Goal: Task Accomplishment & Management: Complete application form

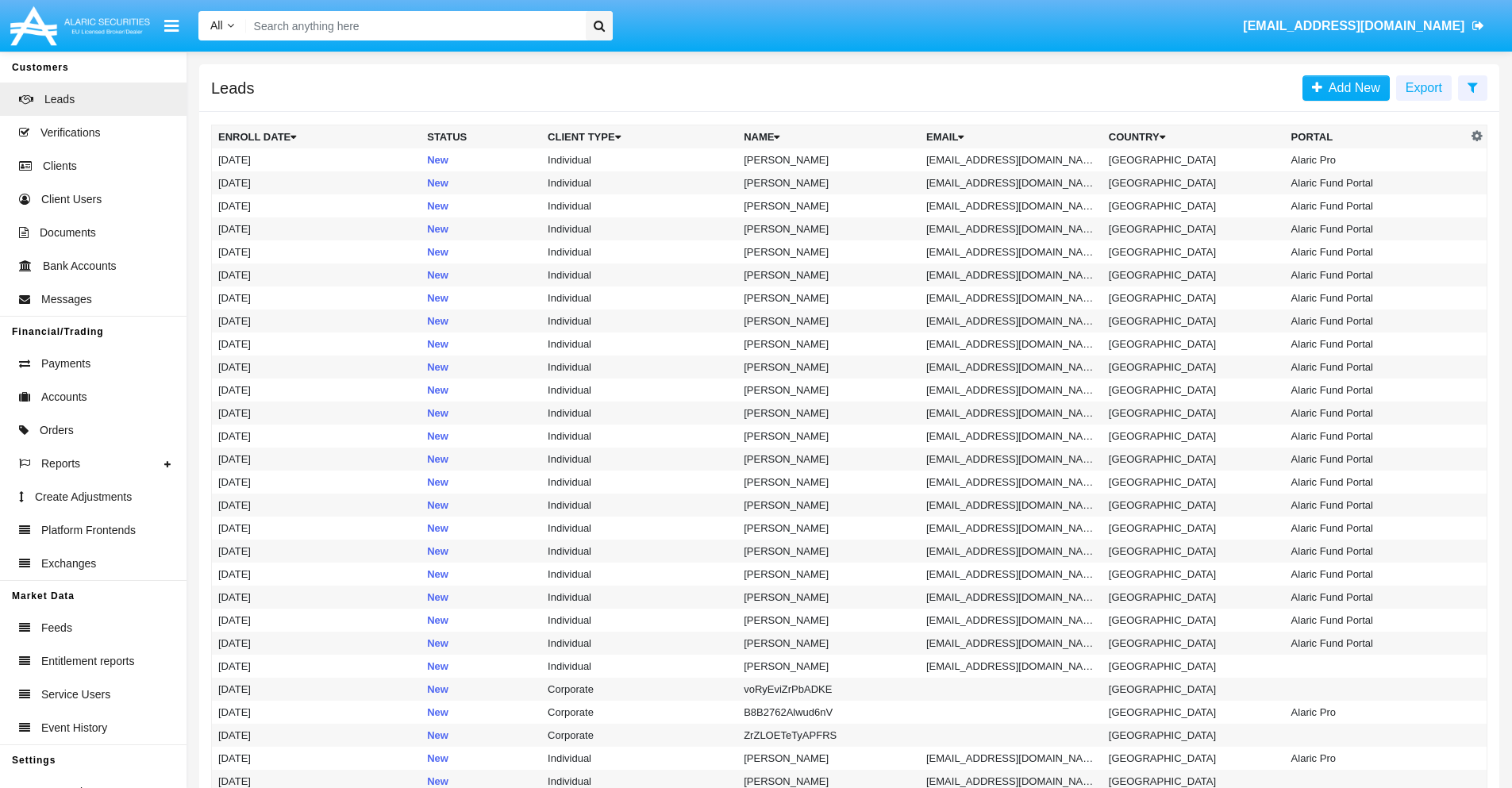
click at [1472, 86] on icon at bounding box center [1473, 86] width 11 height 12
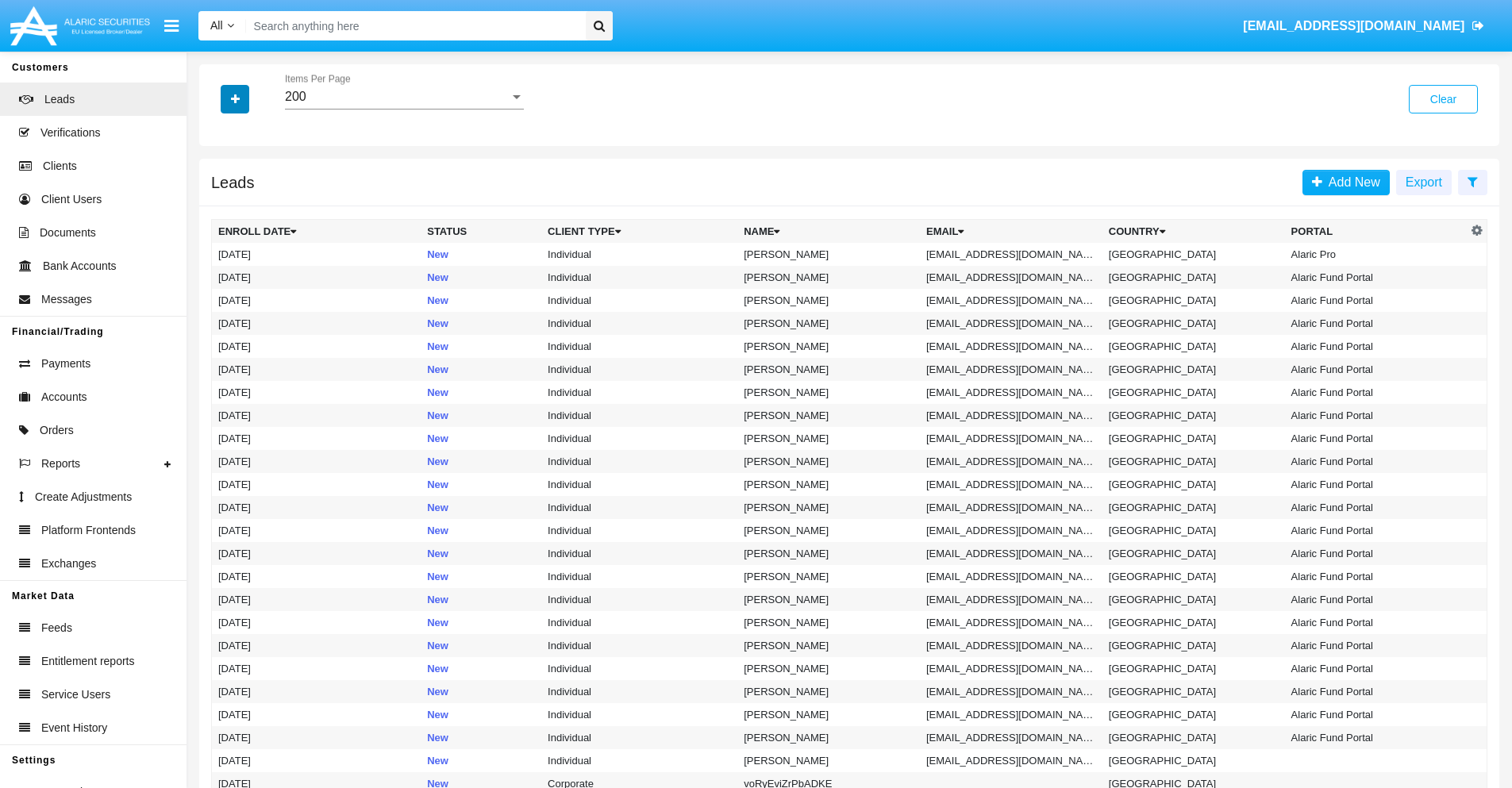
click at [235, 99] on icon "button" at bounding box center [235, 100] width 9 height 12
click at [247, 201] on span "Email" at bounding box center [247, 201] width 32 height 19
click at [218, 207] on input "Email" at bounding box center [217, 207] width 1 height 1
checkbox input "true"
click at [235, 99] on icon "button" at bounding box center [235, 100] width 9 height 12
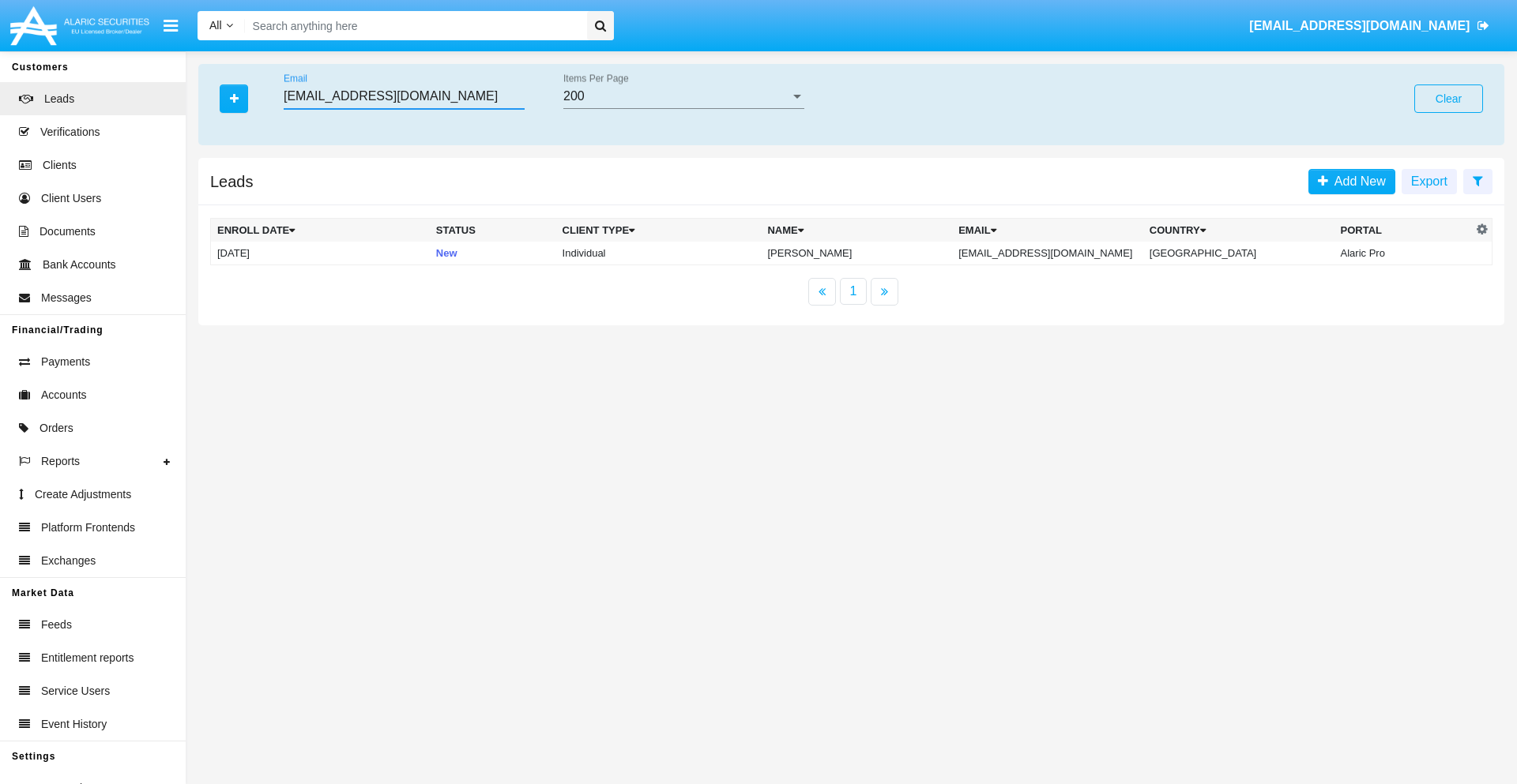
type input "[EMAIL_ADDRESS][DOMAIN_NAME]"
click at [1064, 253] on td "[EMAIL_ADDRESS][DOMAIN_NAME]" at bounding box center [1048, 253] width 192 height 24
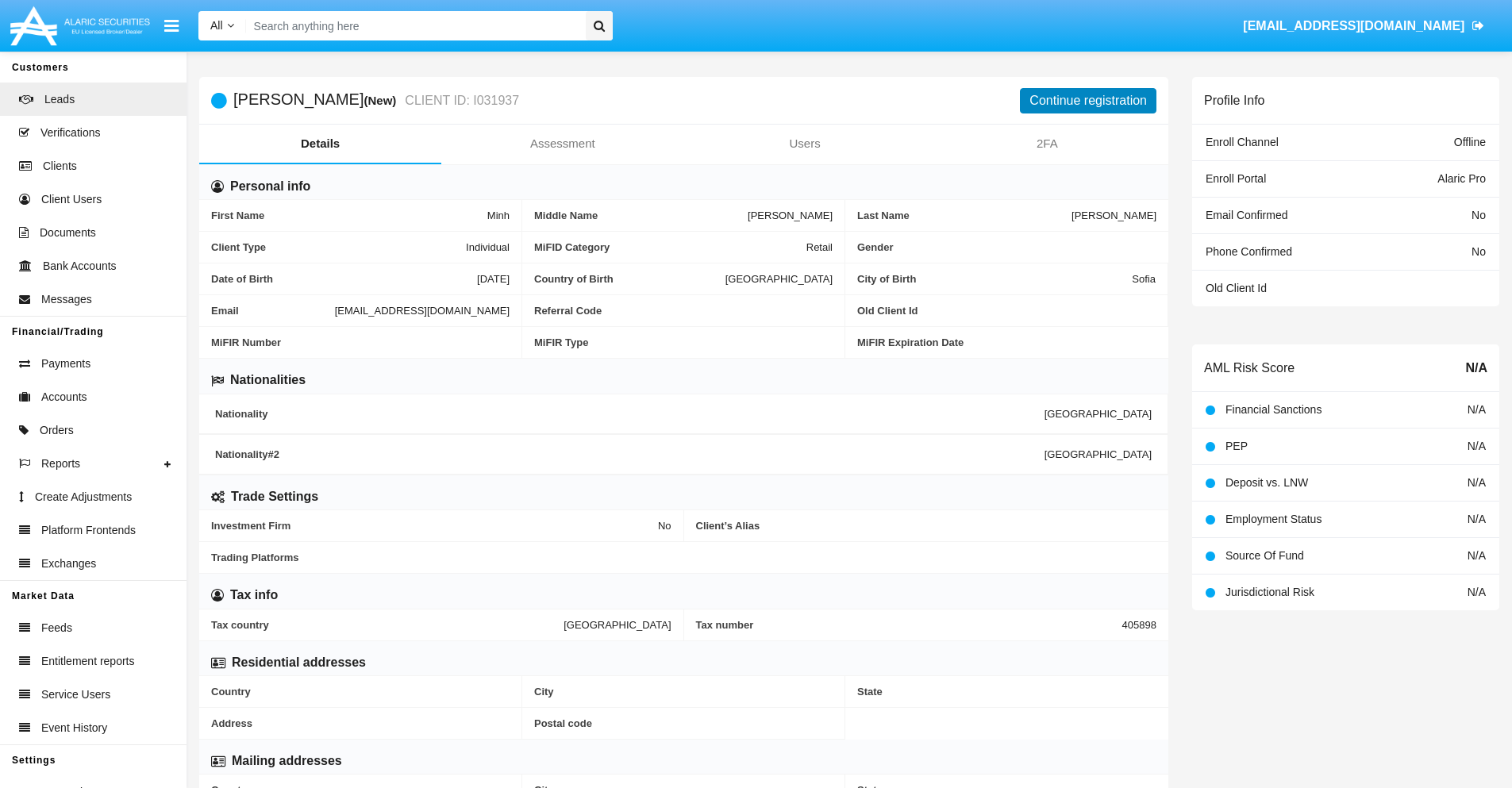
click at [1088, 100] on button "Continue registration" at bounding box center [1088, 100] width 136 height 25
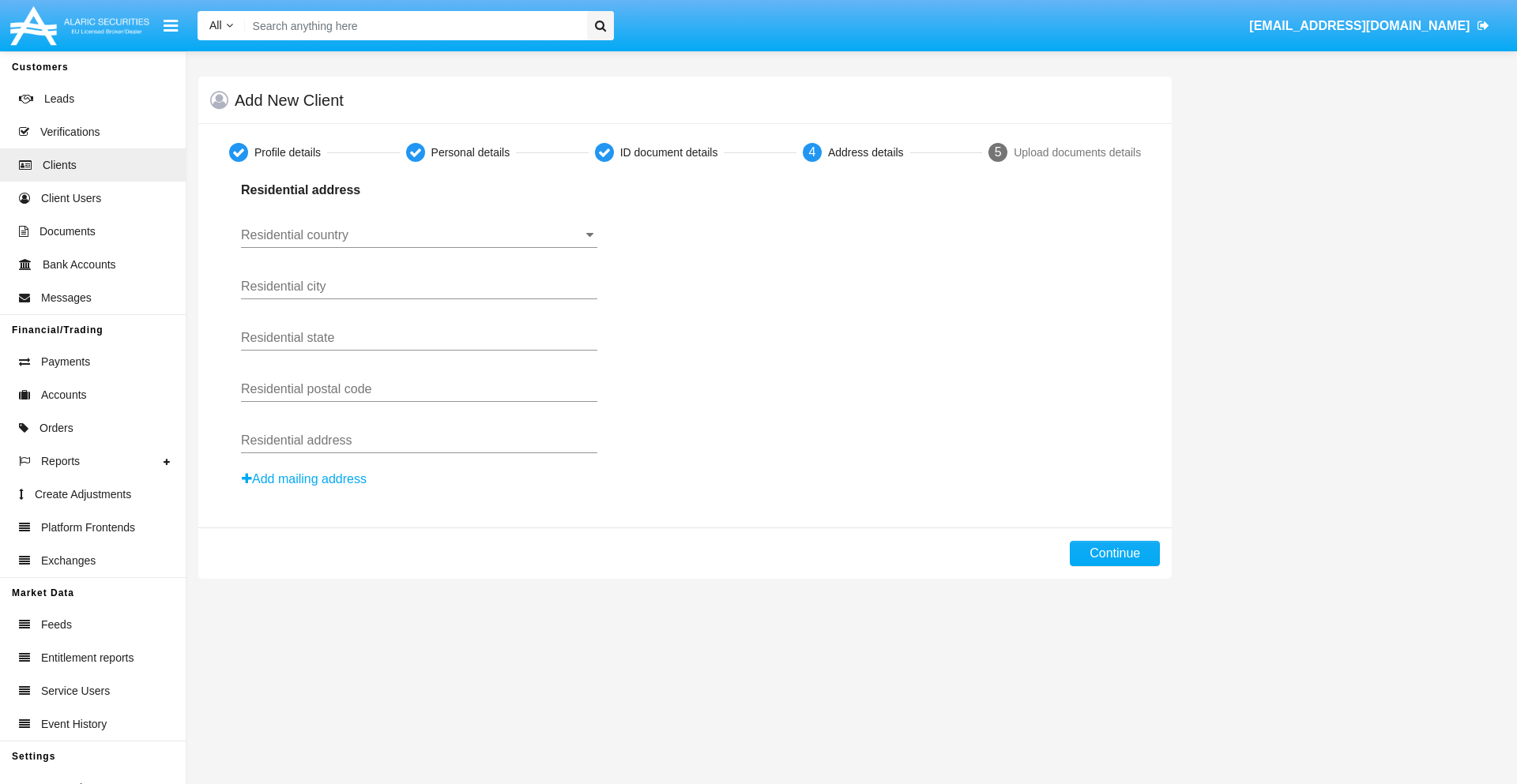
click at [419, 236] on input "Residential country" at bounding box center [418, 235] width 356 height 14
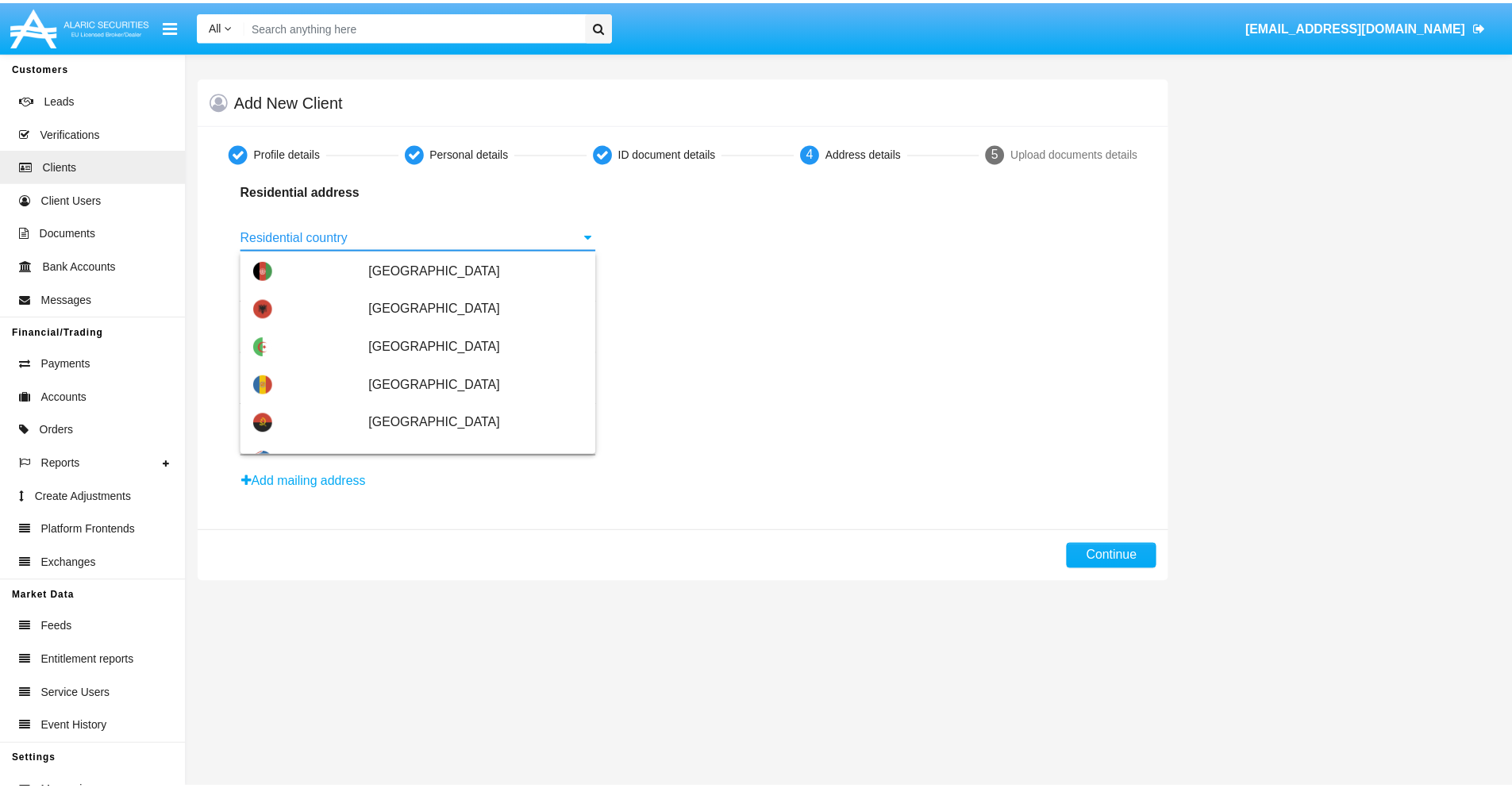
scroll to position [940, 0]
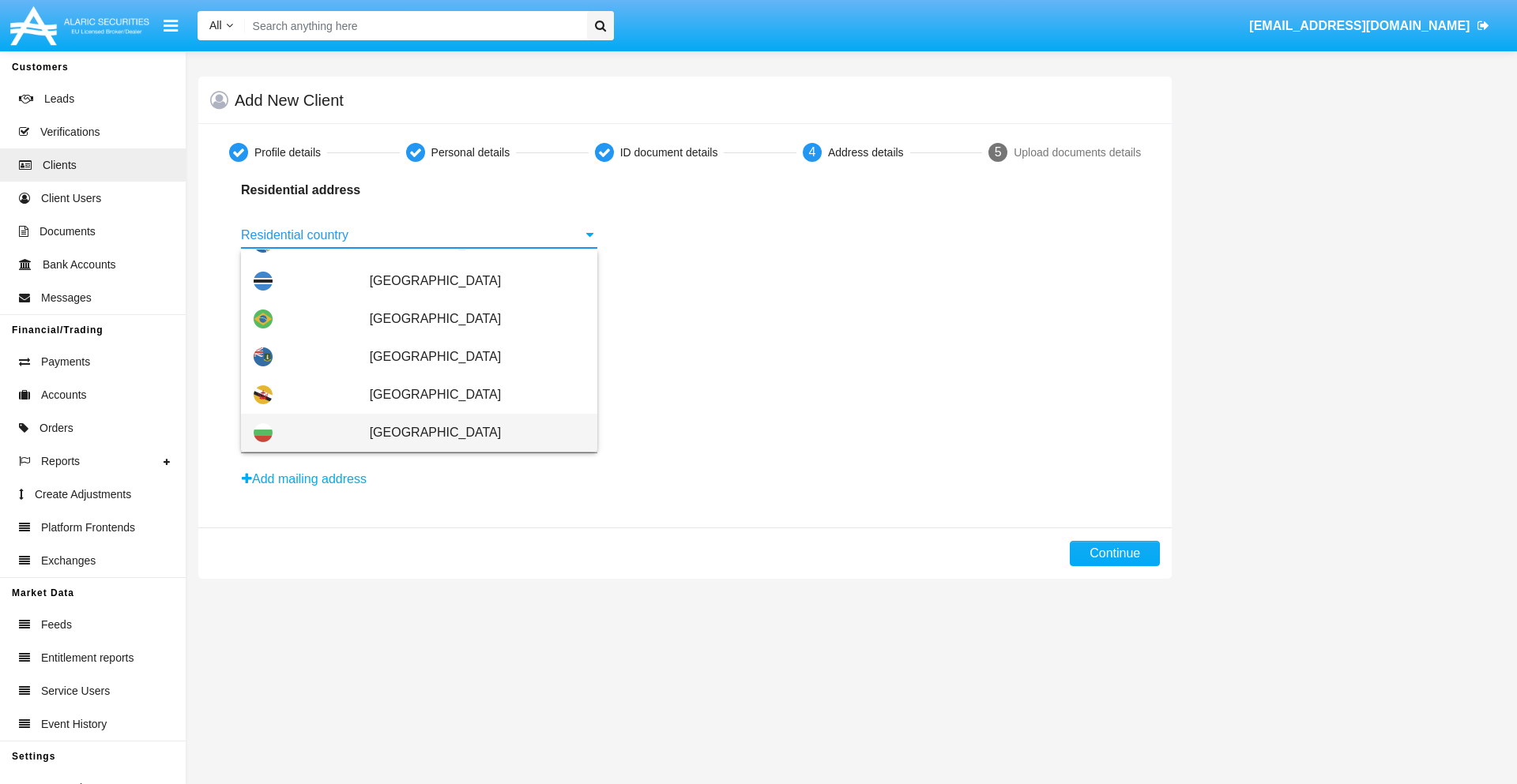
click at [468, 433] on span "[GEOGRAPHIC_DATA]" at bounding box center [477, 433] width 215 height 38
type input "[GEOGRAPHIC_DATA]"
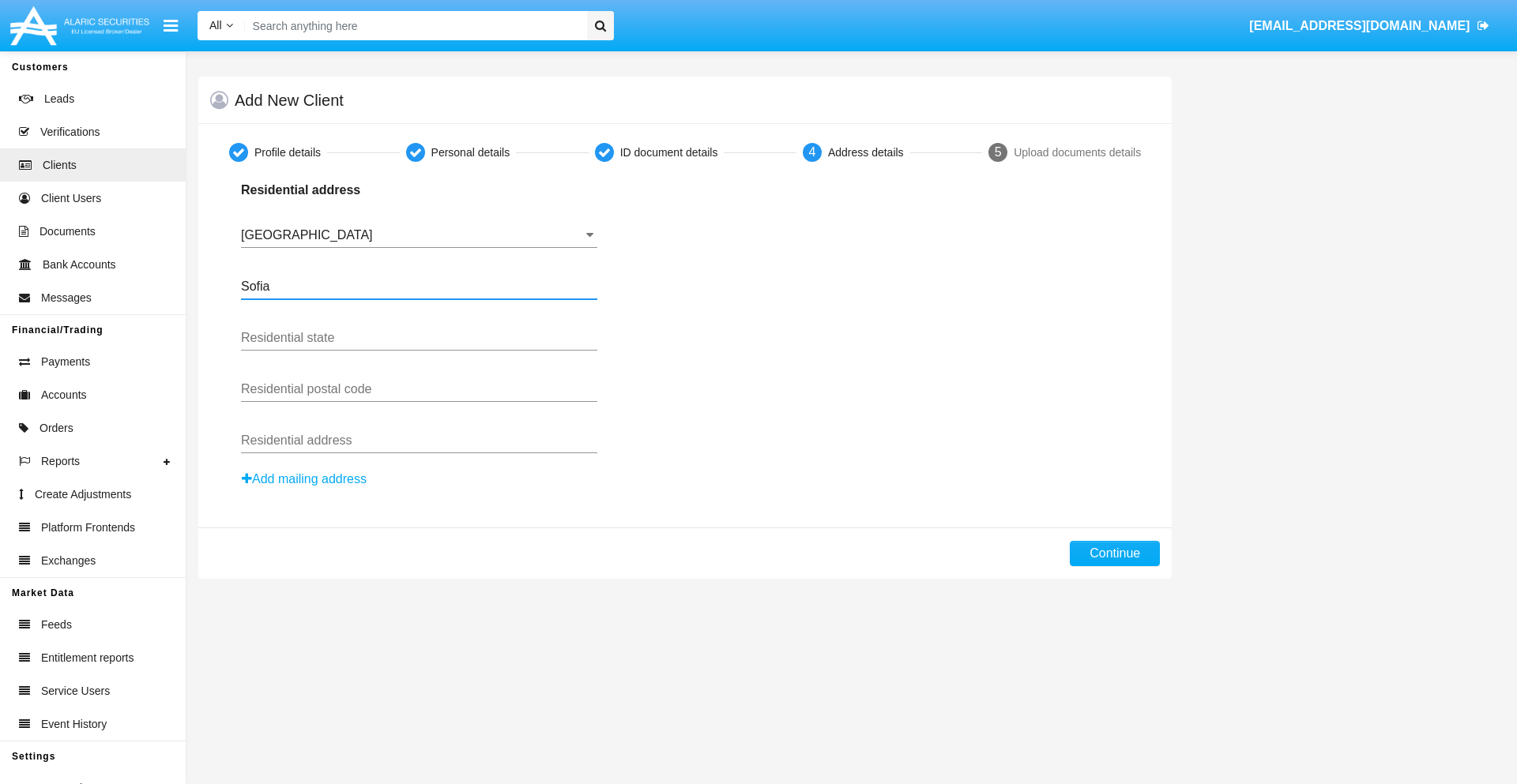
type input "Sofia"
type input "1000"
type input "[PERSON_NAME]"
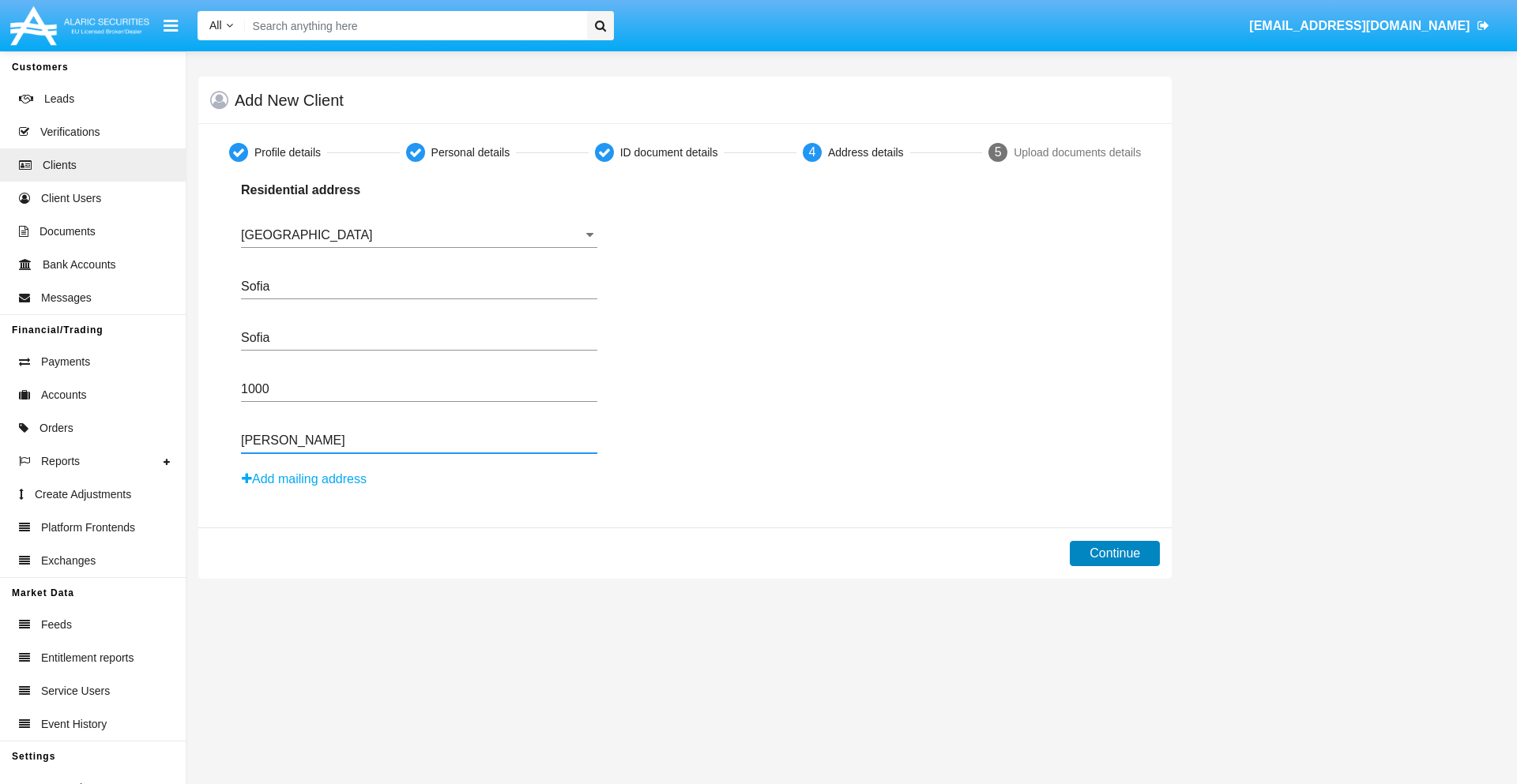
click at [1115, 554] on button "Continue" at bounding box center [1115, 553] width 90 height 25
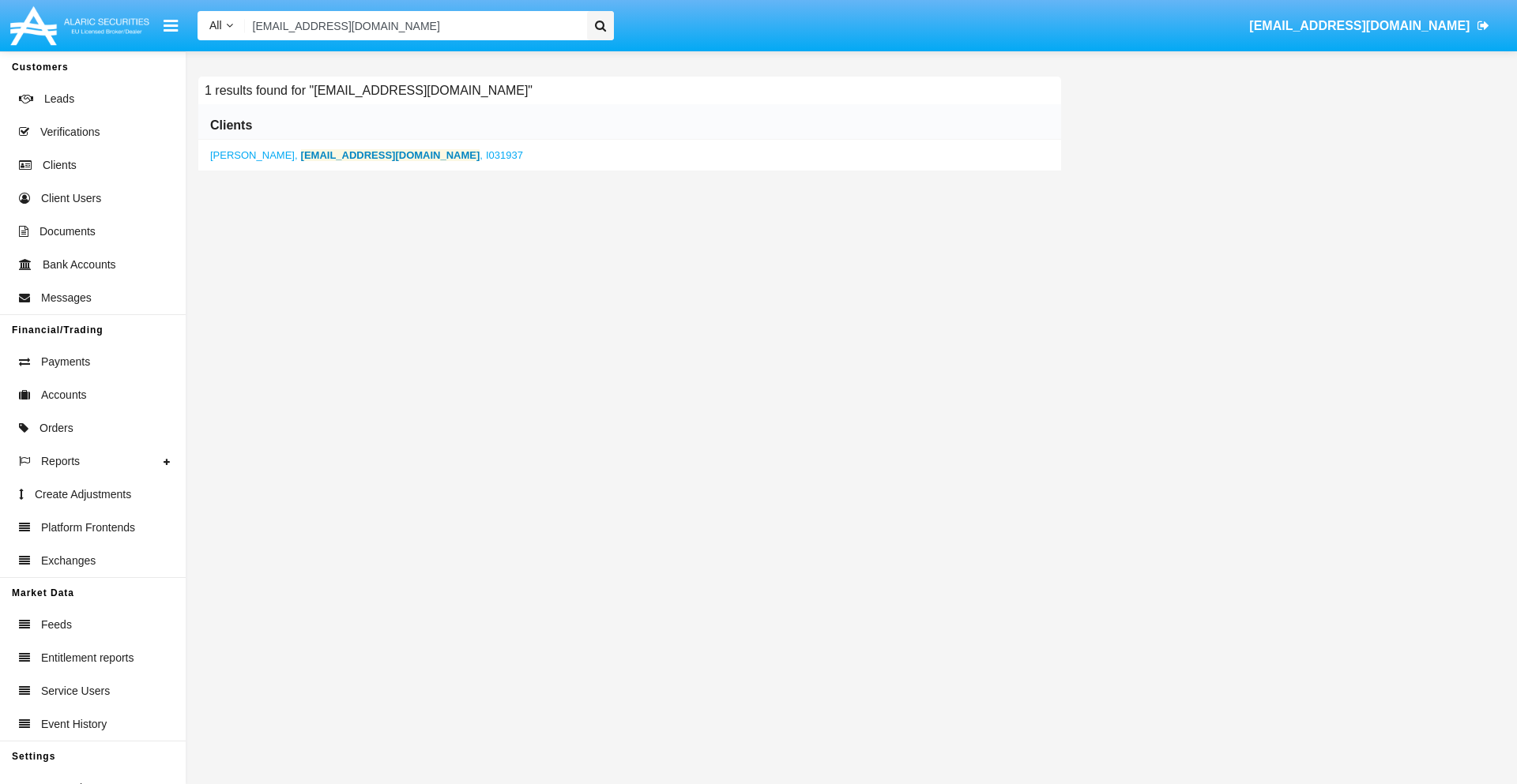
type input "[EMAIL_ADDRESS][DOMAIN_NAME]"
click at [342, 155] on b "[EMAIL_ADDRESS][DOMAIN_NAME]" at bounding box center [391, 155] width 179 height 11
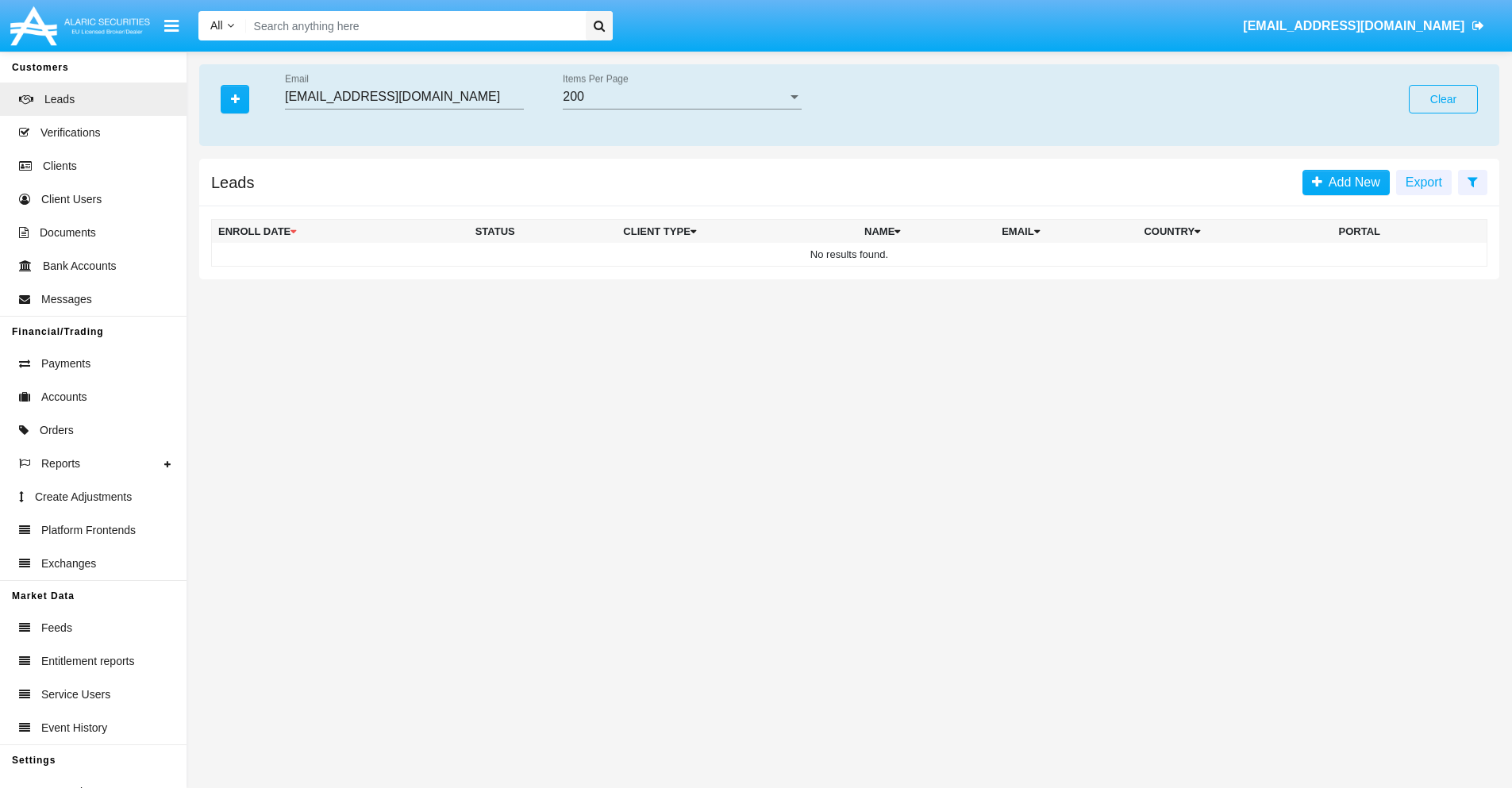
click at [1443, 100] on button "Clear" at bounding box center [1443, 99] width 69 height 29
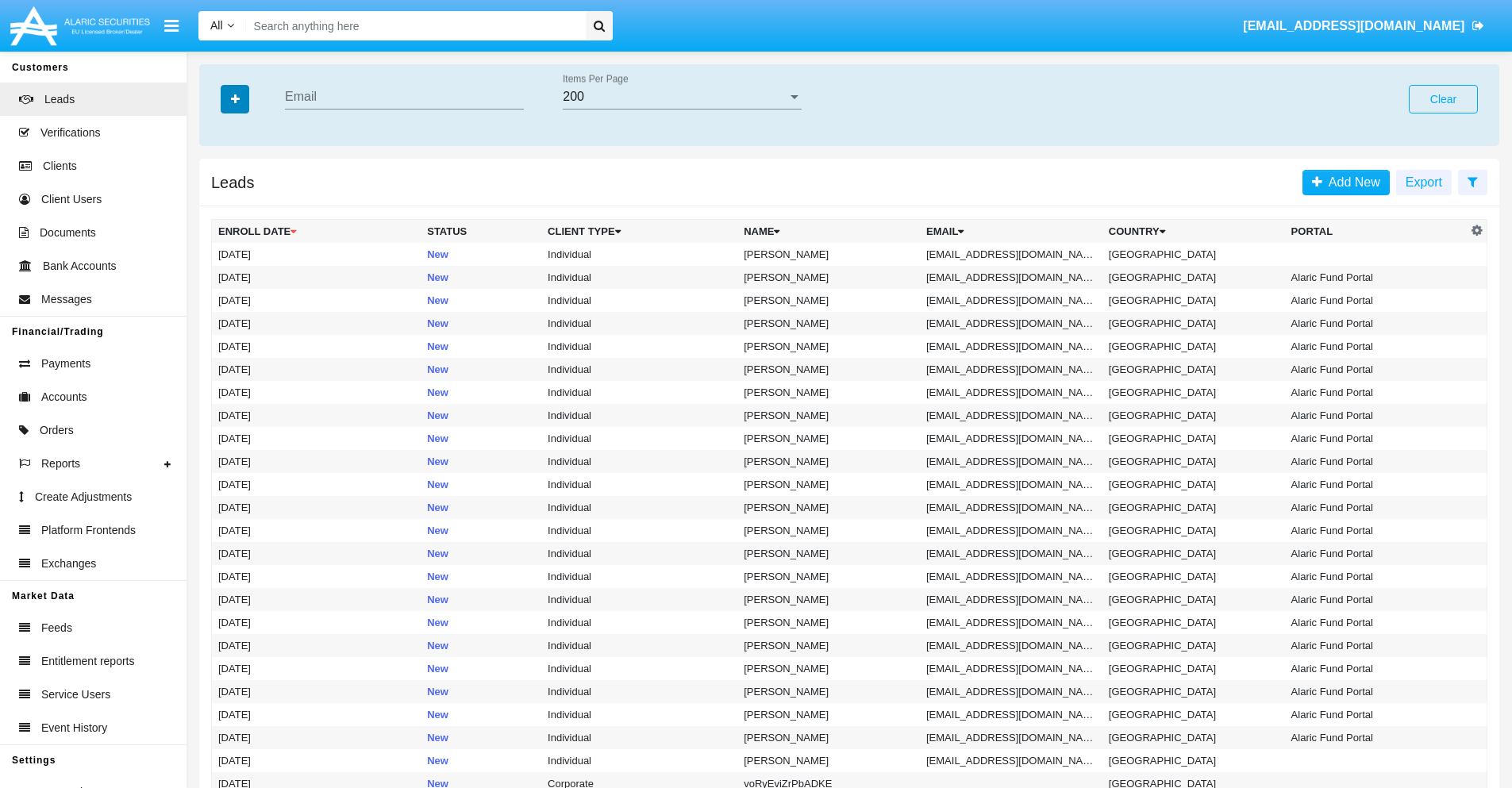
click at [235, 99] on icon "button" at bounding box center [235, 100] width 9 height 12
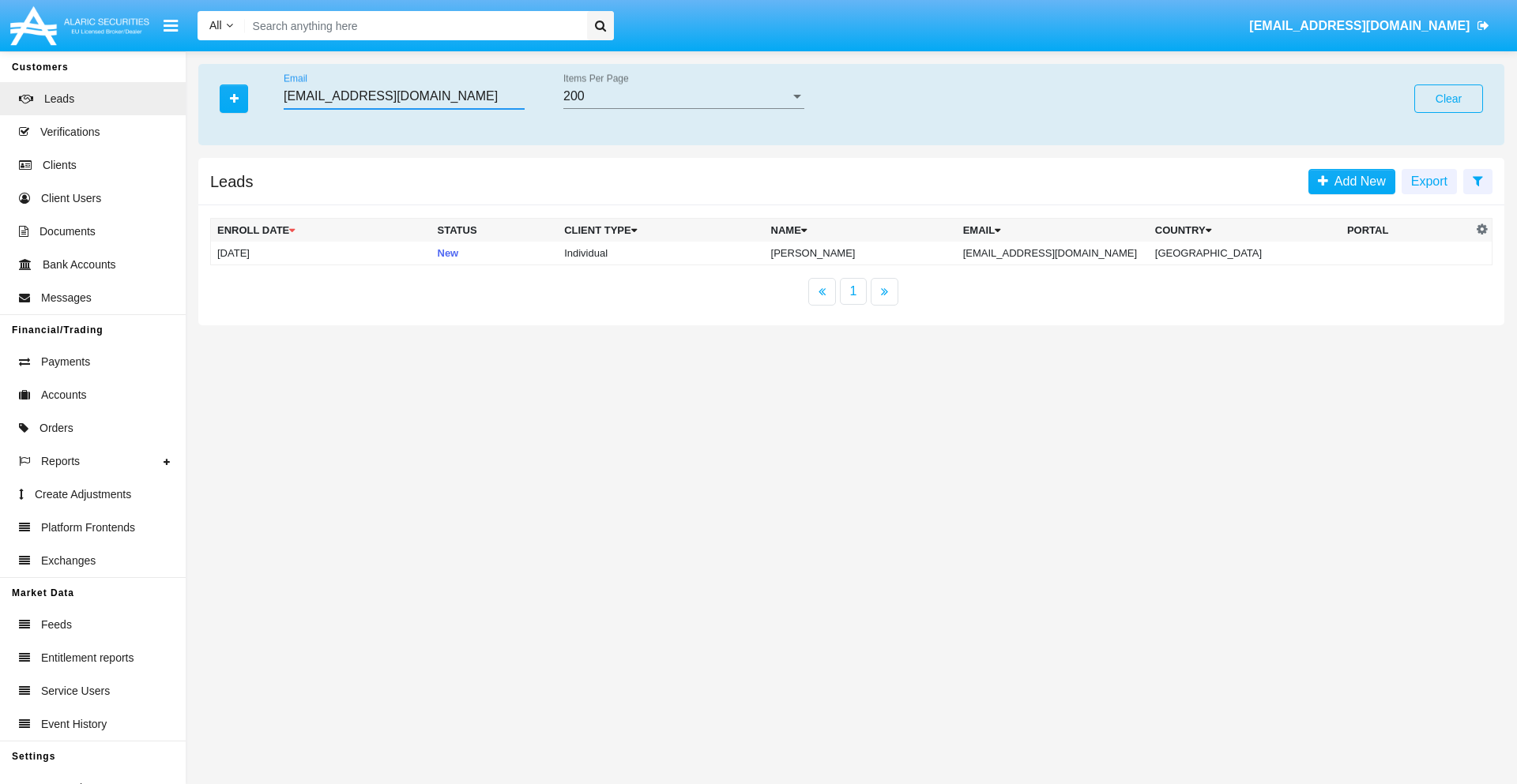
type input "[EMAIL_ADDRESS][DOMAIN_NAME]"
click at [1068, 253] on td "[EMAIL_ADDRESS][DOMAIN_NAME]" at bounding box center [1053, 253] width 192 height 24
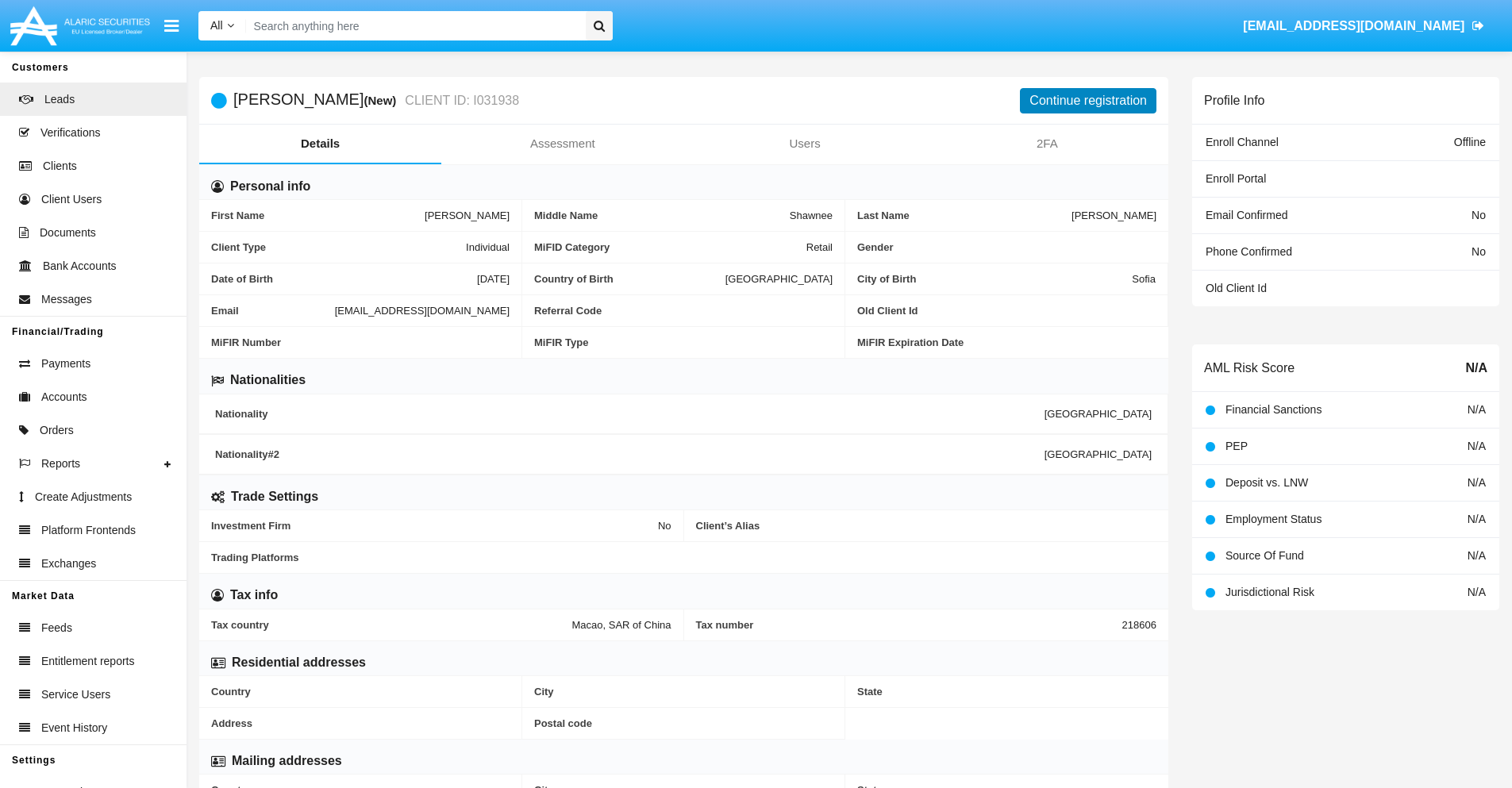
click at [1088, 100] on button "Continue registration" at bounding box center [1088, 100] width 136 height 25
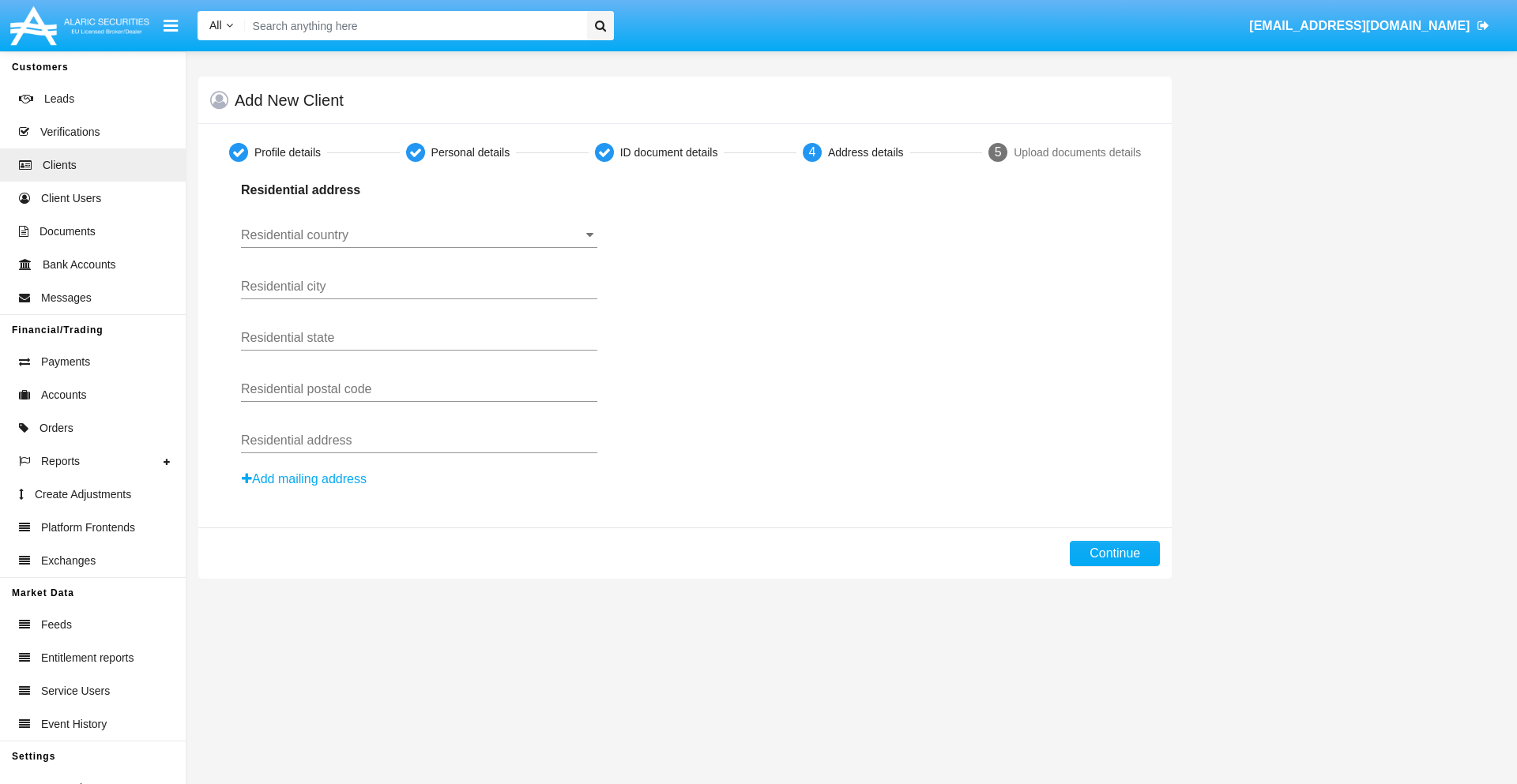
click at [305, 480] on button "Add mailing address" at bounding box center [304, 479] width 126 height 20
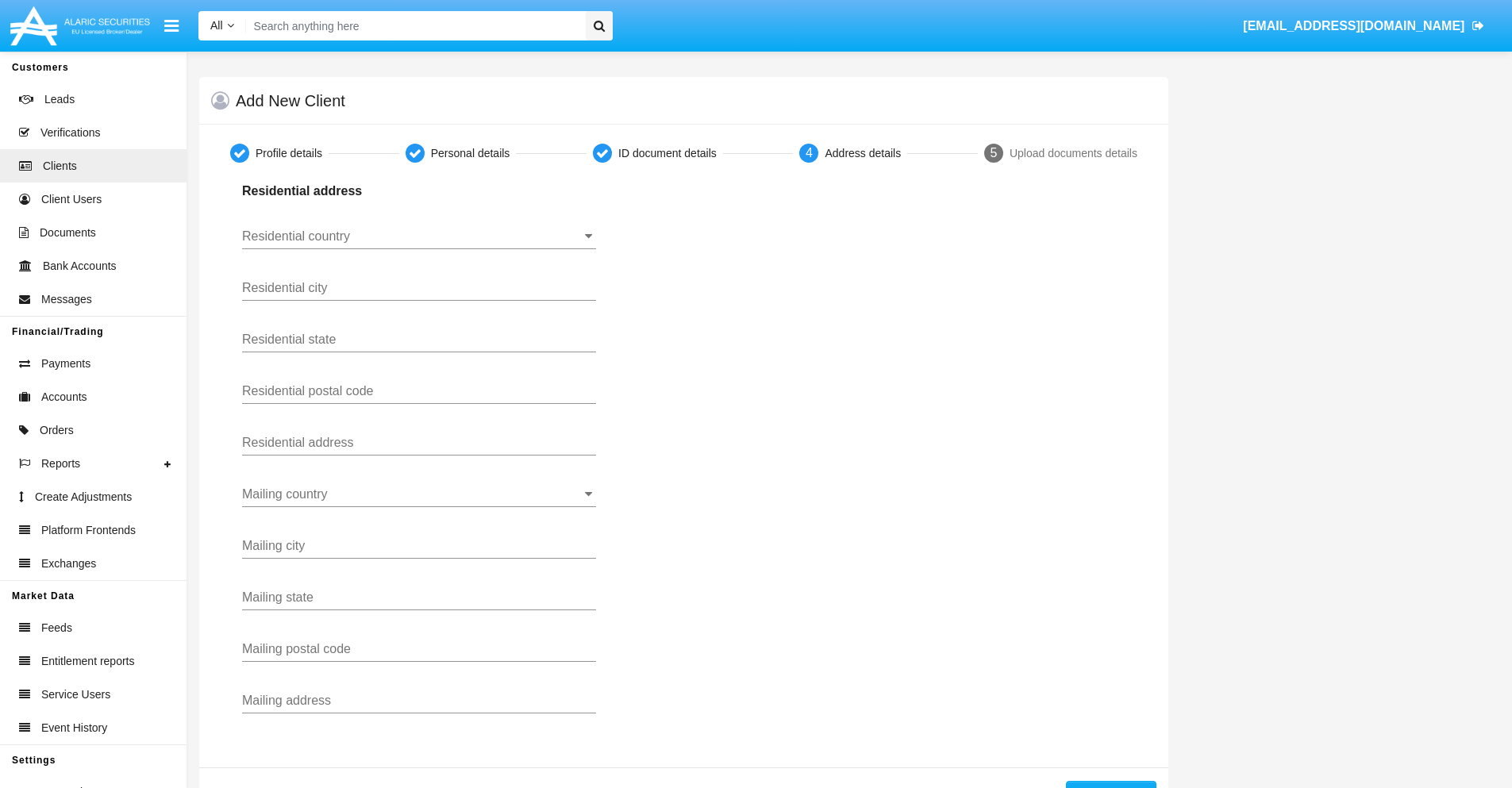
click at [419, 237] on input "Residential country" at bounding box center [418, 236] width 354 height 14
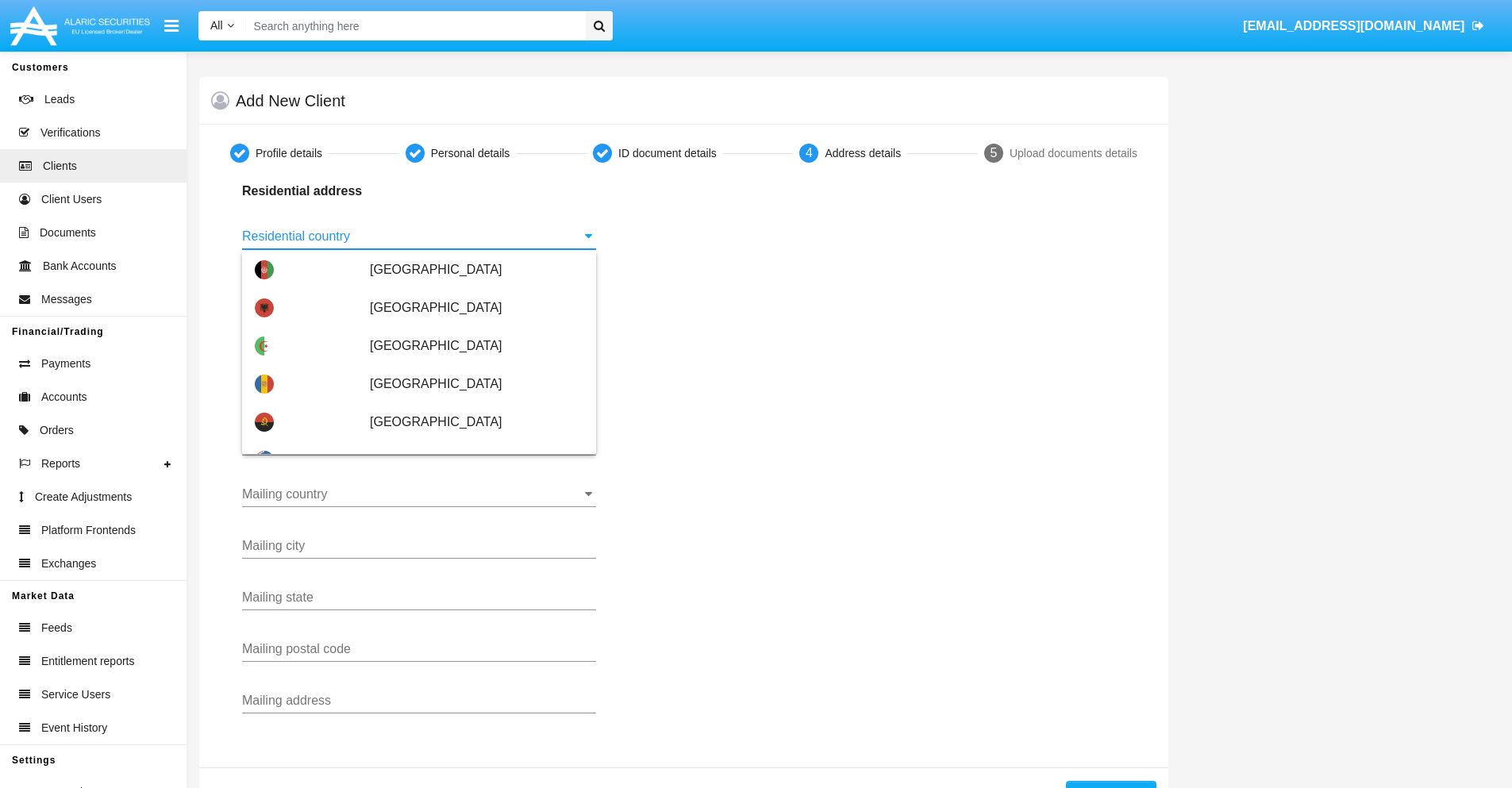
scroll to position [940, 0]
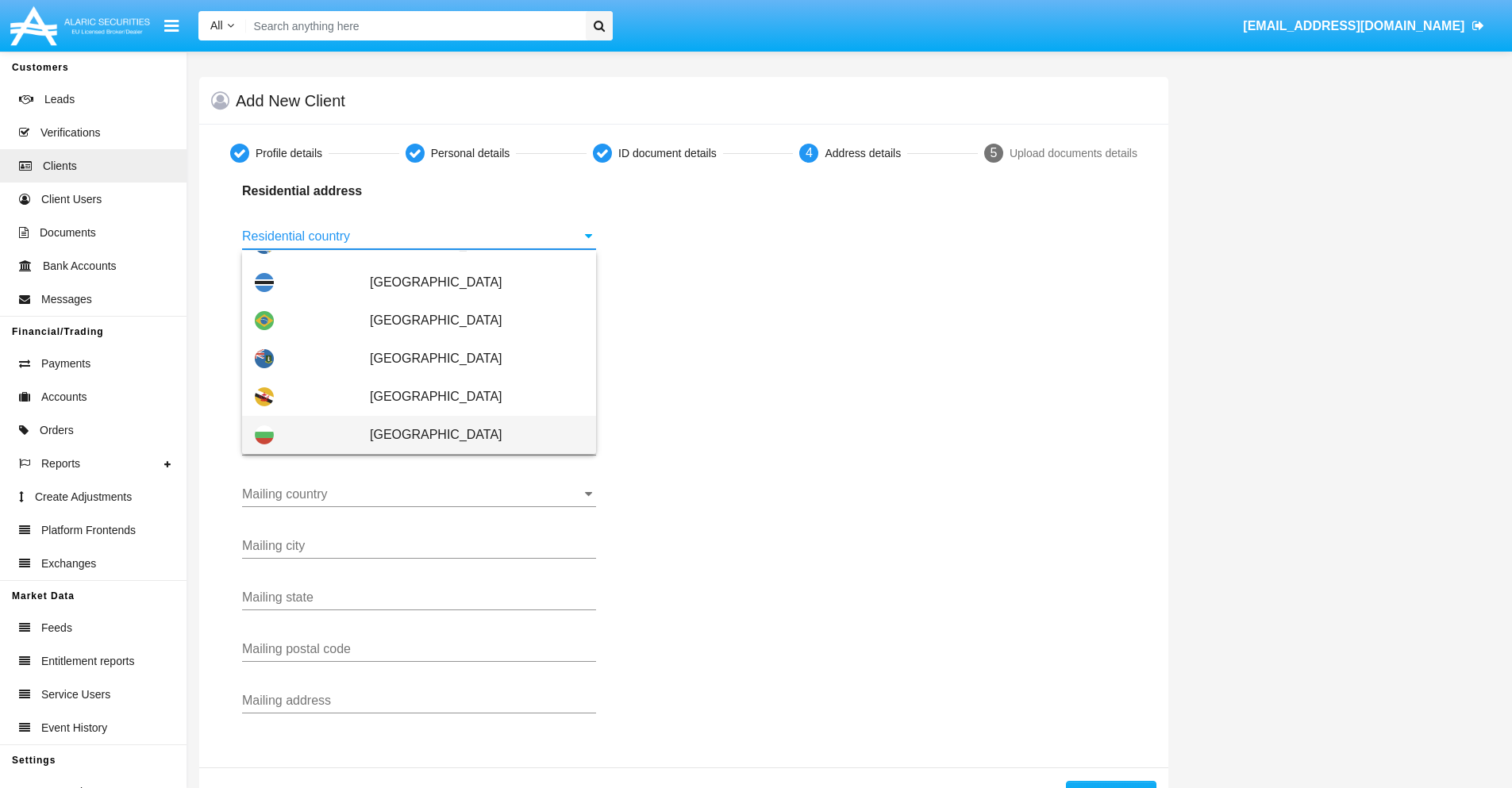
click at [468, 435] on span "[GEOGRAPHIC_DATA]" at bounding box center [477, 435] width 214 height 38
type input "[GEOGRAPHIC_DATA]"
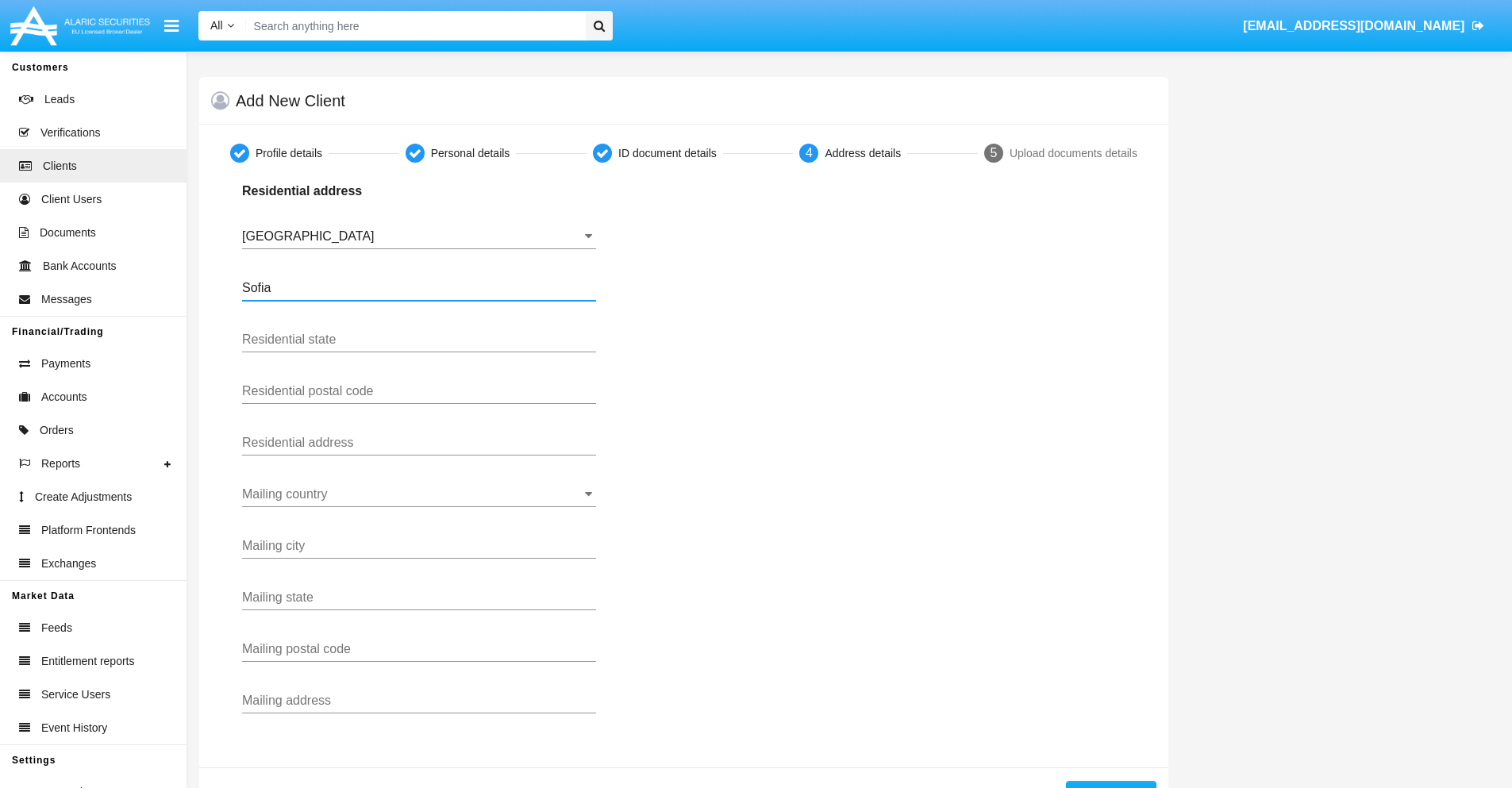
type input "Sofia"
type input "1000"
type input "[PERSON_NAME]"
click at [419, 494] on input "Mailing country" at bounding box center [418, 494] width 354 height 14
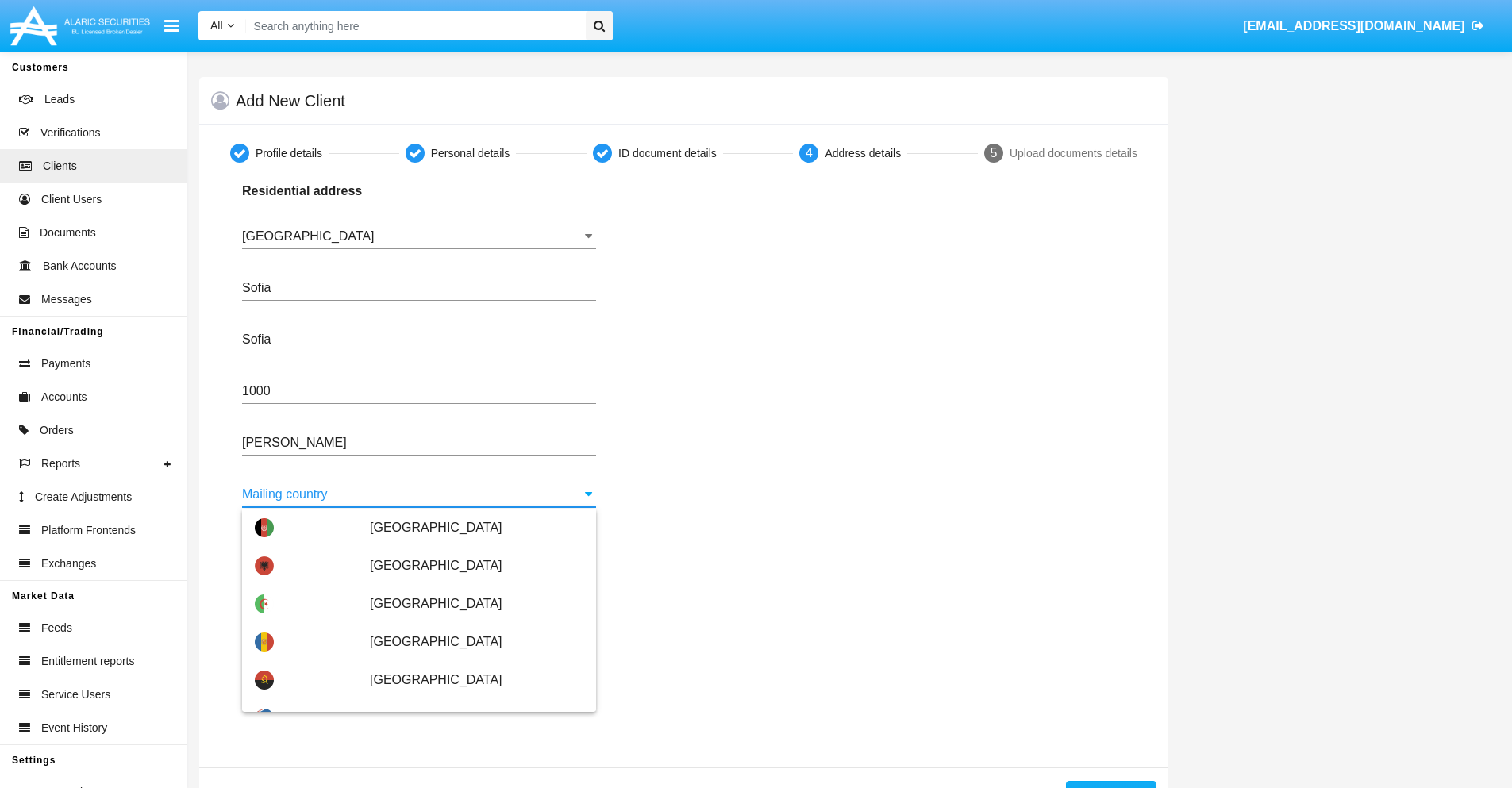
scroll to position [102, 0]
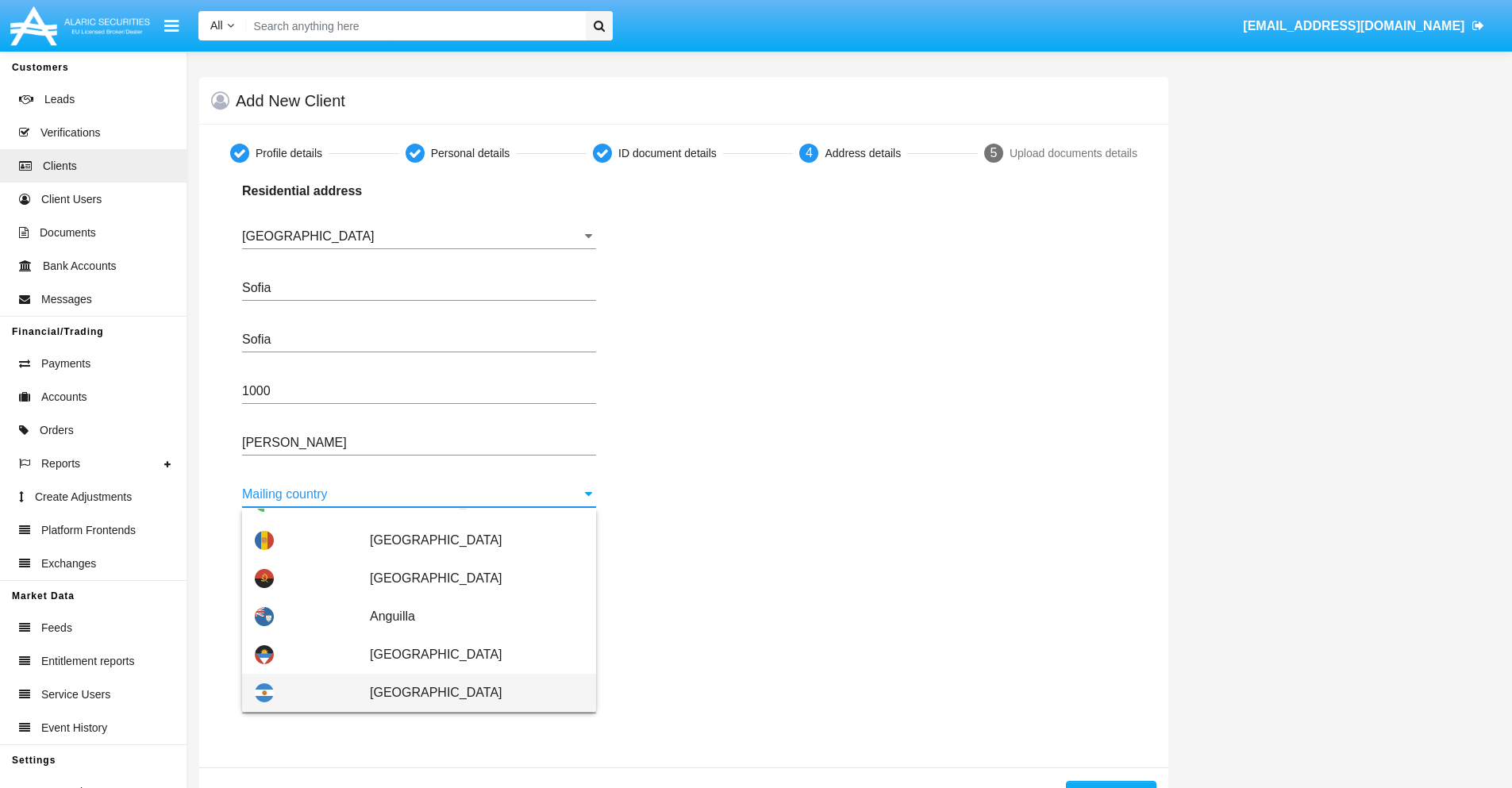
click at [468, 693] on span "[GEOGRAPHIC_DATA]" at bounding box center [477, 693] width 214 height 38
type input "[GEOGRAPHIC_DATA]"
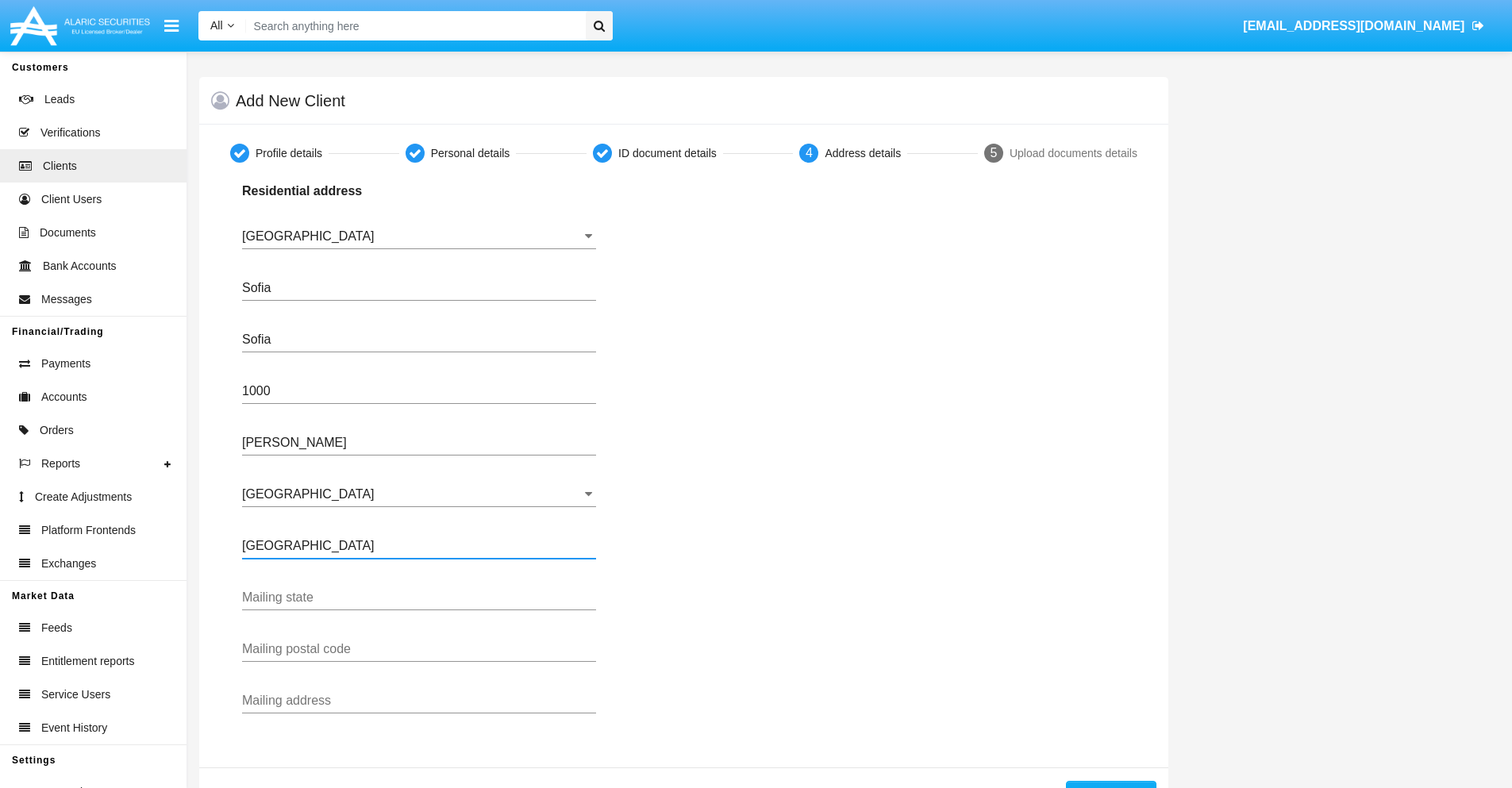
type input "[GEOGRAPHIC_DATA]"
type input "7777"
type input "Test Mail Address"
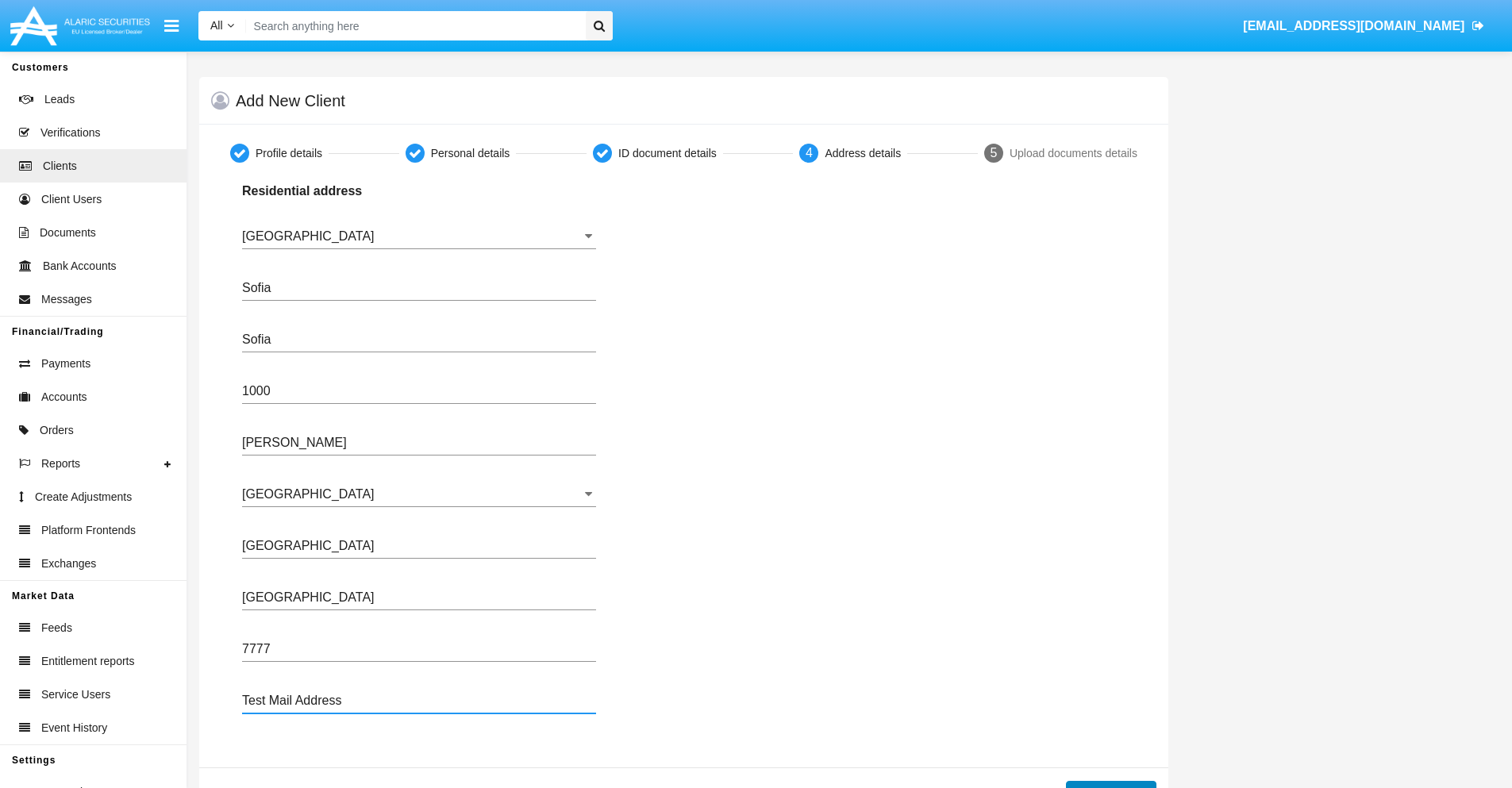
click at [1110, 785] on button "Continue" at bounding box center [1111, 794] width 90 height 25
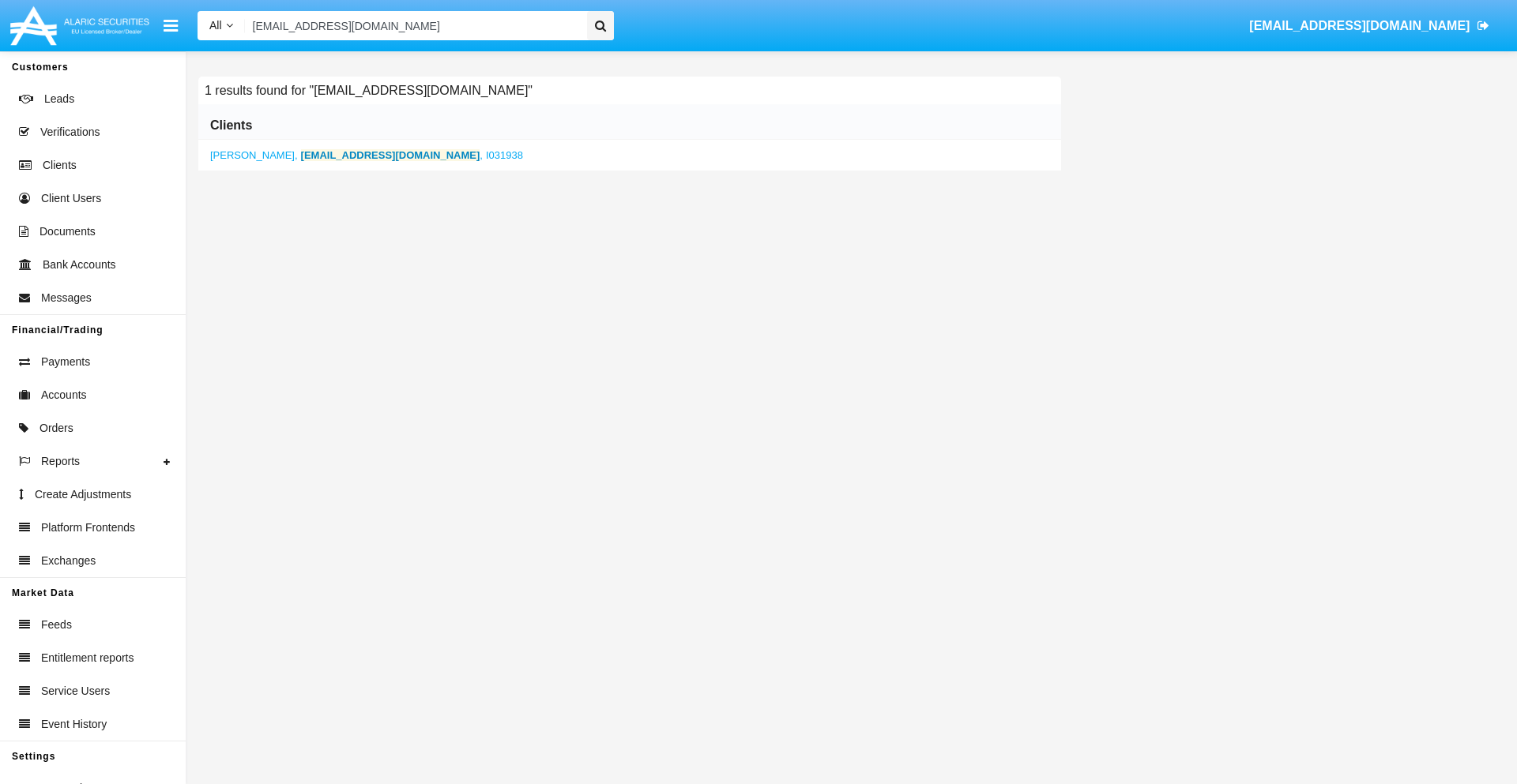
type input "[EMAIL_ADDRESS][DOMAIN_NAME]"
click at [331, 155] on b "[EMAIL_ADDRESS][DOMAIN_NAME]" at bounding box center [391, 155] width 179 height 11
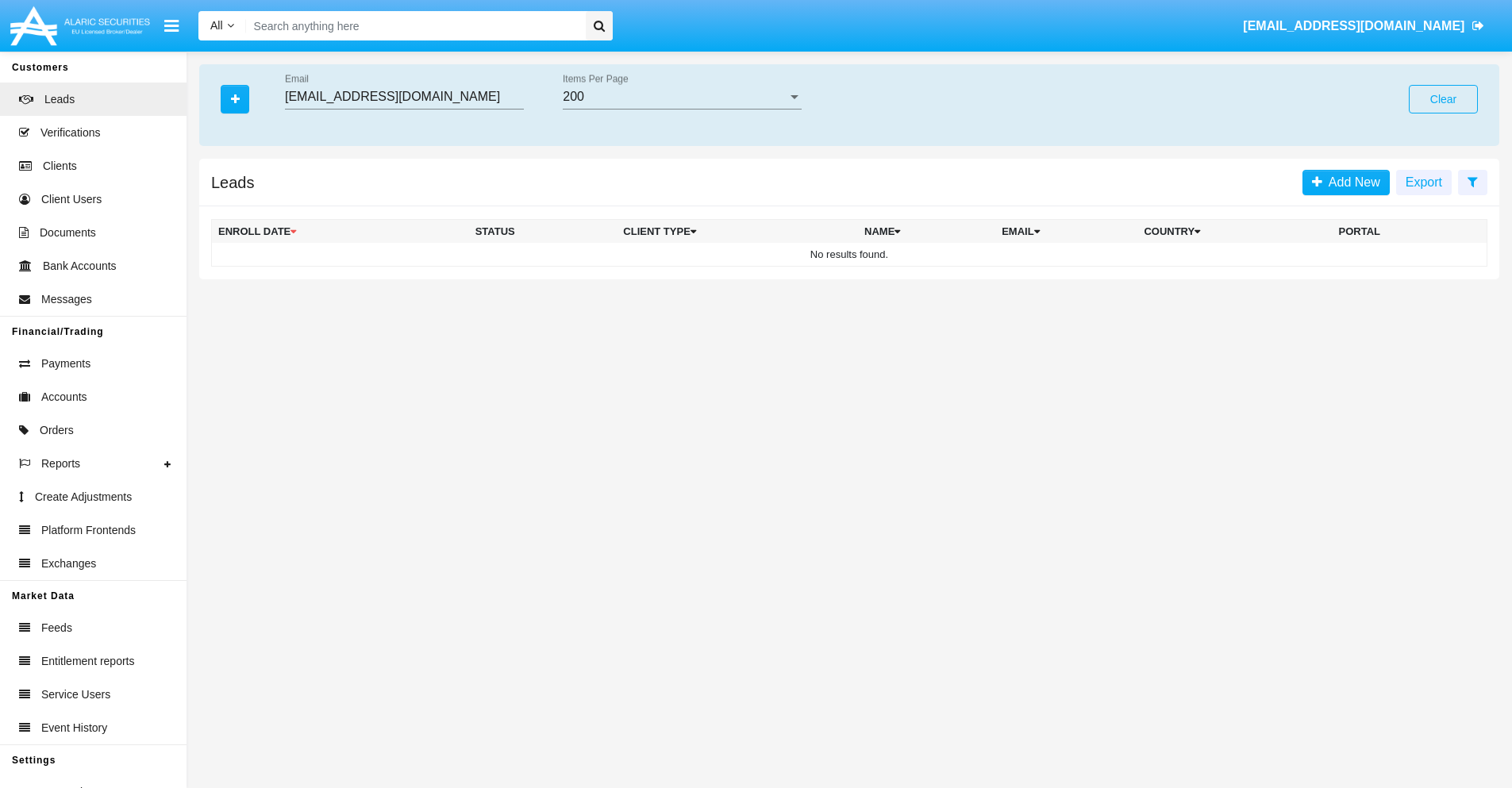
click at [1443, 100] on button "Clear" at bounding box center [1443, 99] width 69 height 29
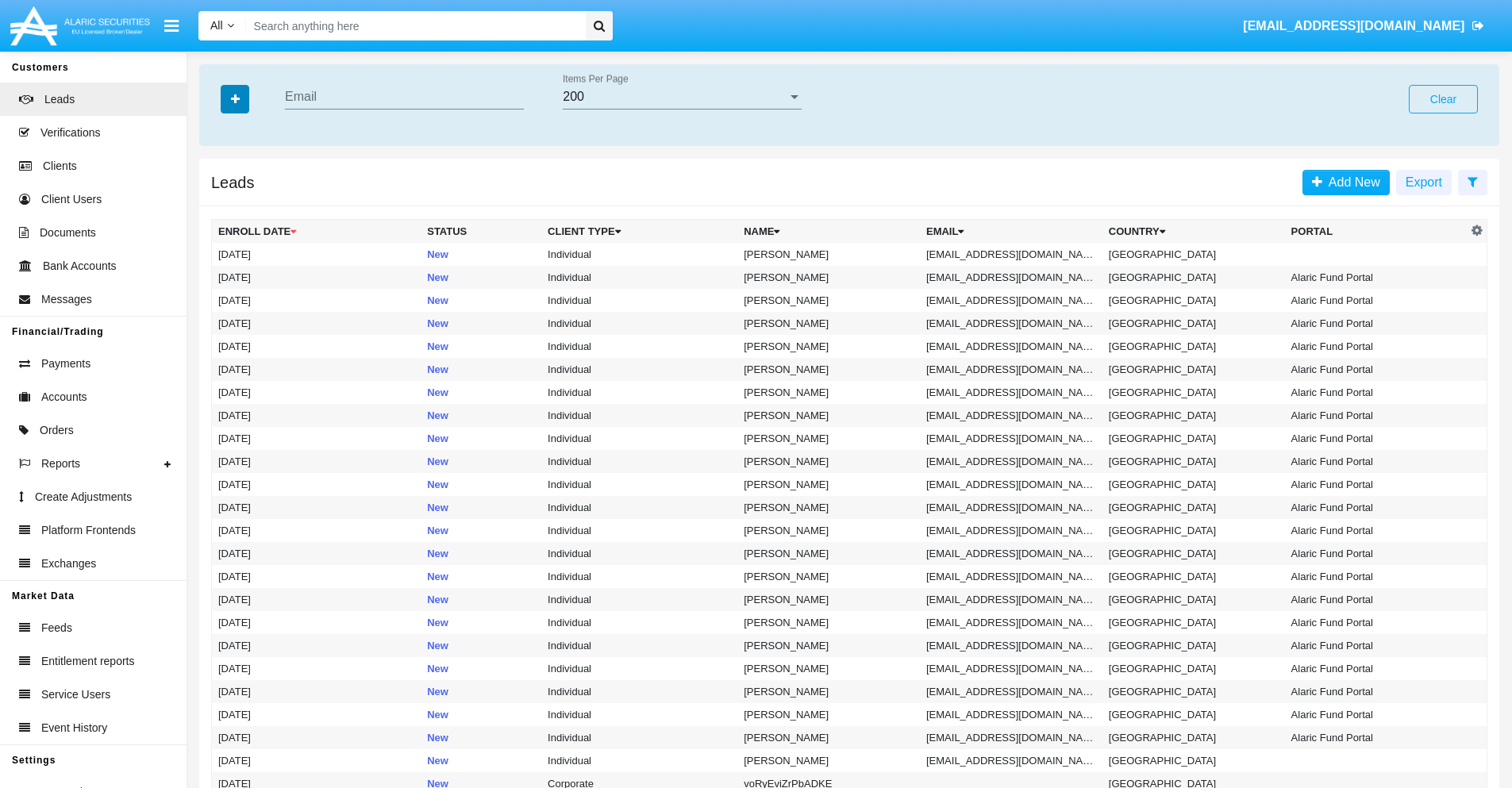
click at [235, 99] on icon "button" at bounding box center [235, 100] width 9 height 12
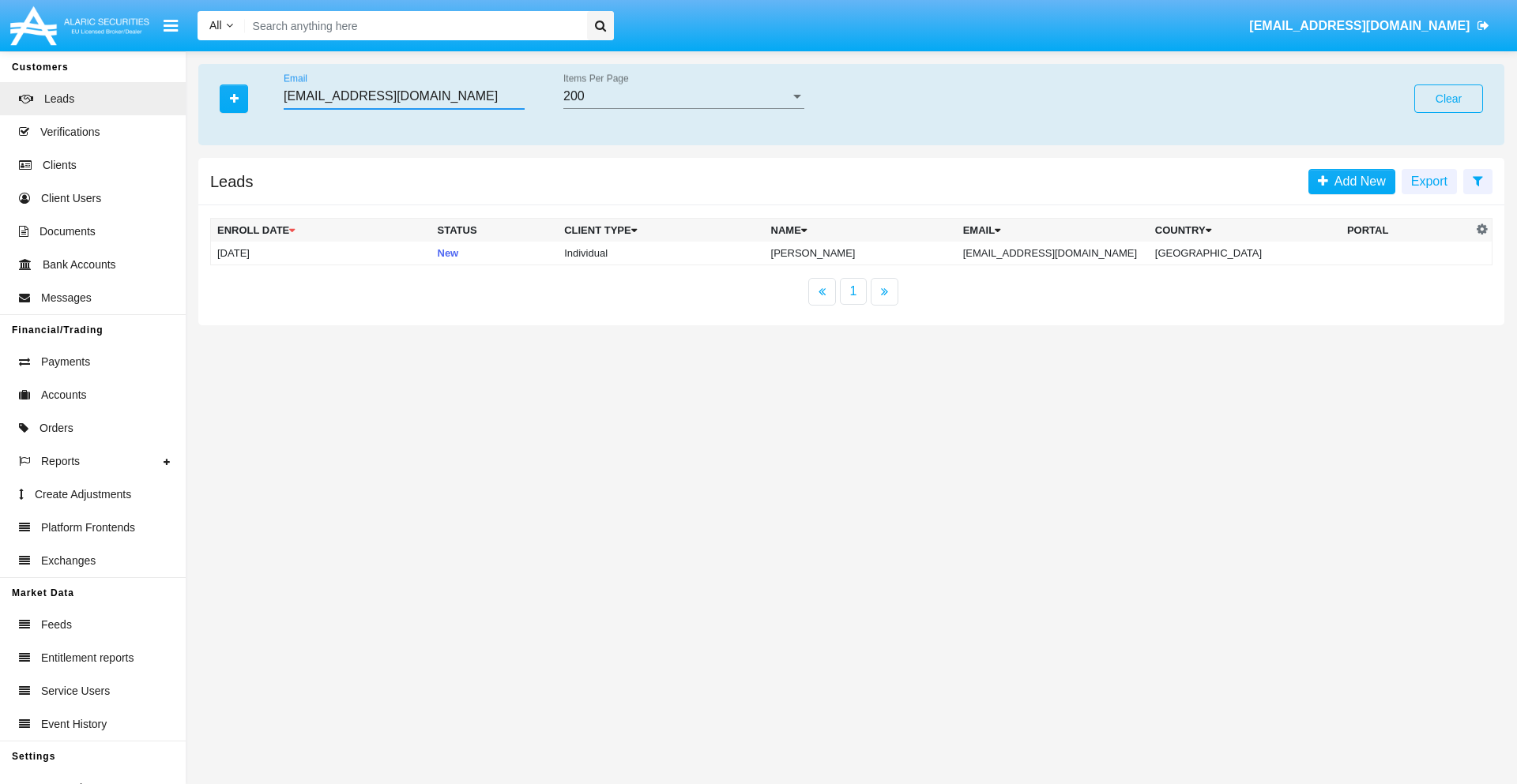
type input "4omu_ynmfm@0mch3n.net"
click at [1057, 253] on td "4omu_ynmfm@0mch3n.net" at bounding box center [1053, 253] width 192 height 24
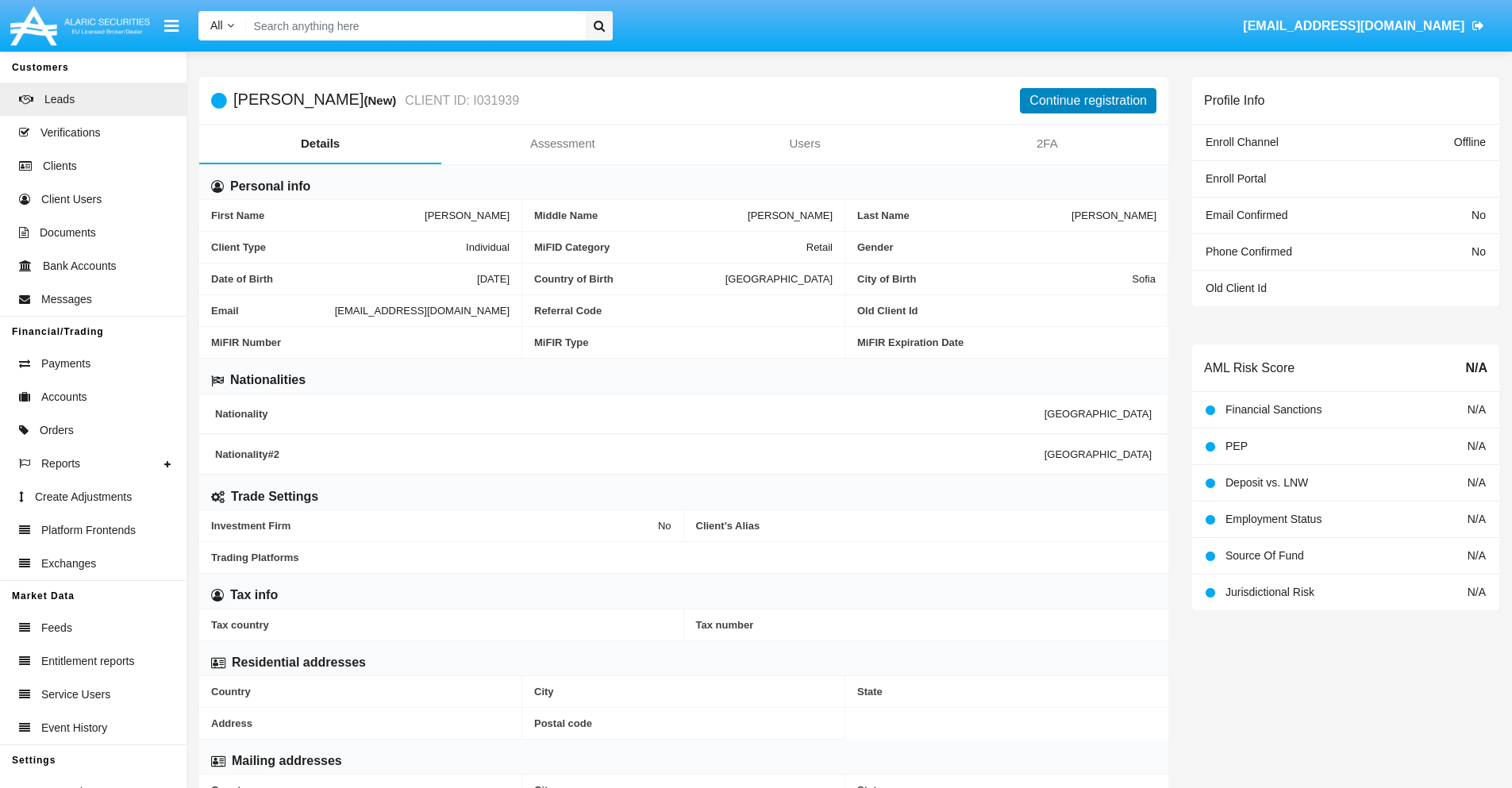
click at [1088, 100] on button "Continue registration" at bounding box center [1088, 100] width 136 height 25
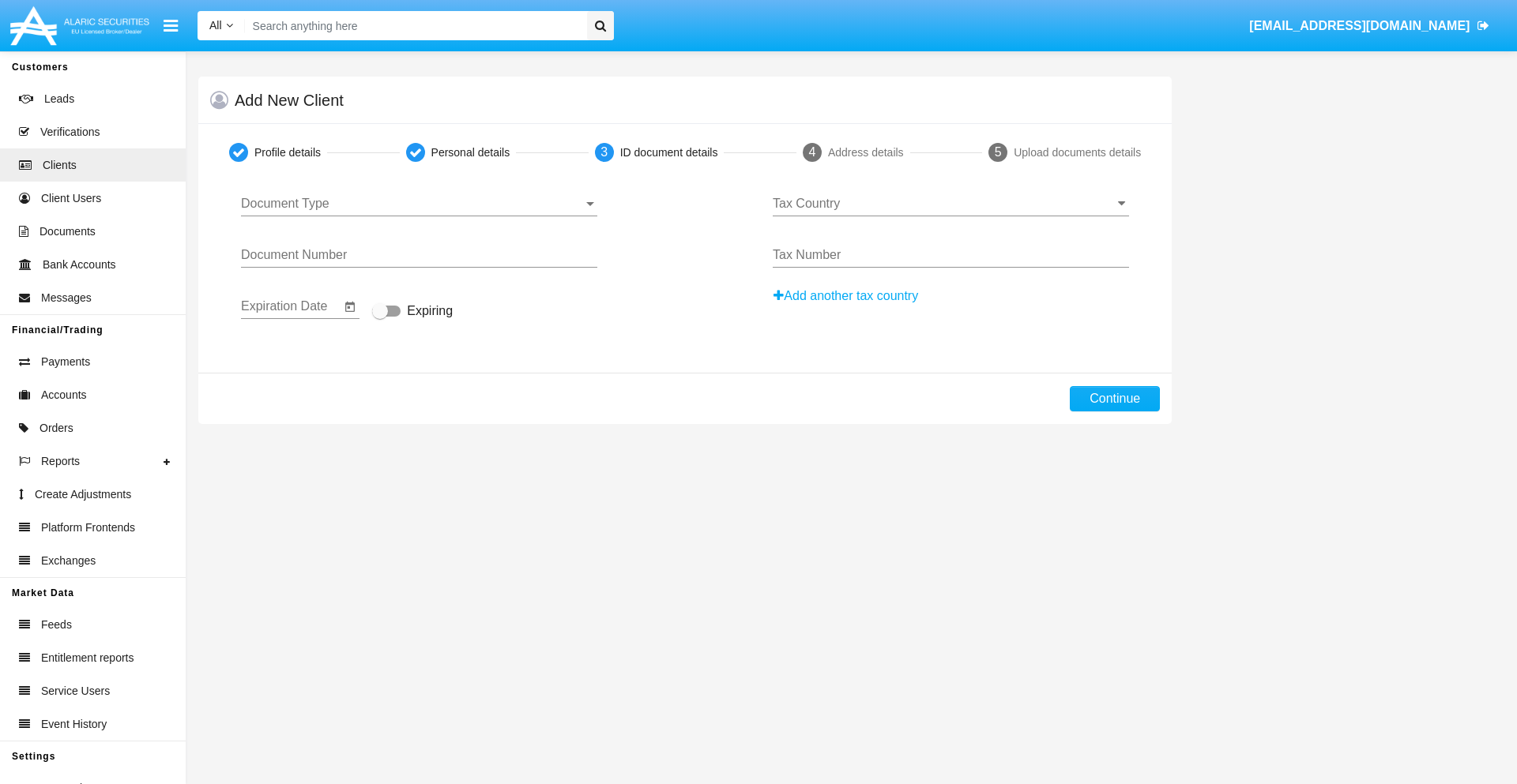
click at [419, 204] on span "Document Type" at bounding box center [412, 203] width 342 height 14
click at [419, 215] on span "Passport" at bounding box center [418, 215] width 356 height 38
type input "TzqawoDgOPzDtIl"
click at [413, 312] on span "Expiring" at bounding box center [430, 311] width 46 height 19
click at [380, 317] on input "Expiring" at bounding box center [379, 317] width 1 height 1
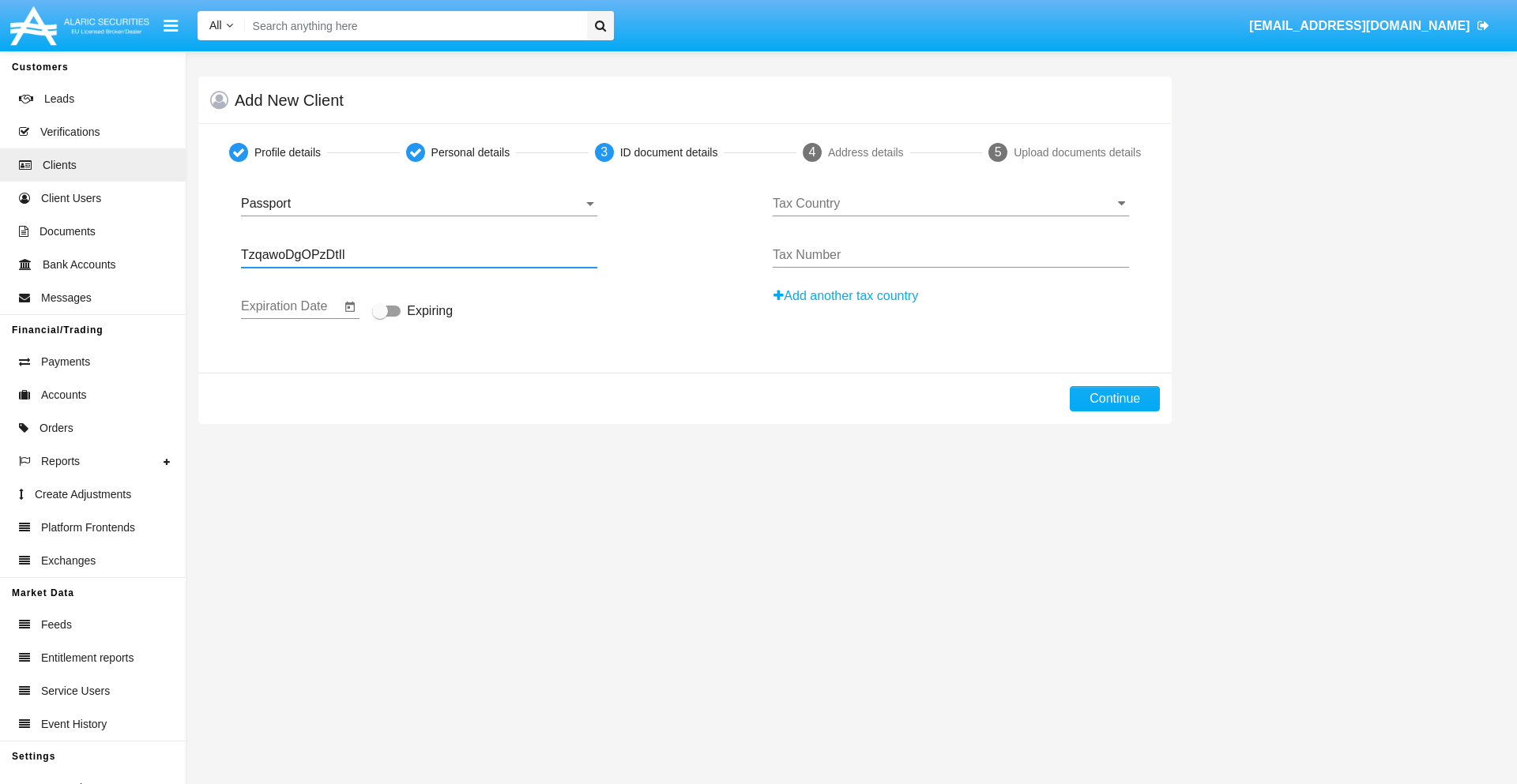
checkbox input "true"
click at [950, 204] on input "Tax Country" at bounding box center [950, 203] width 356 height 14
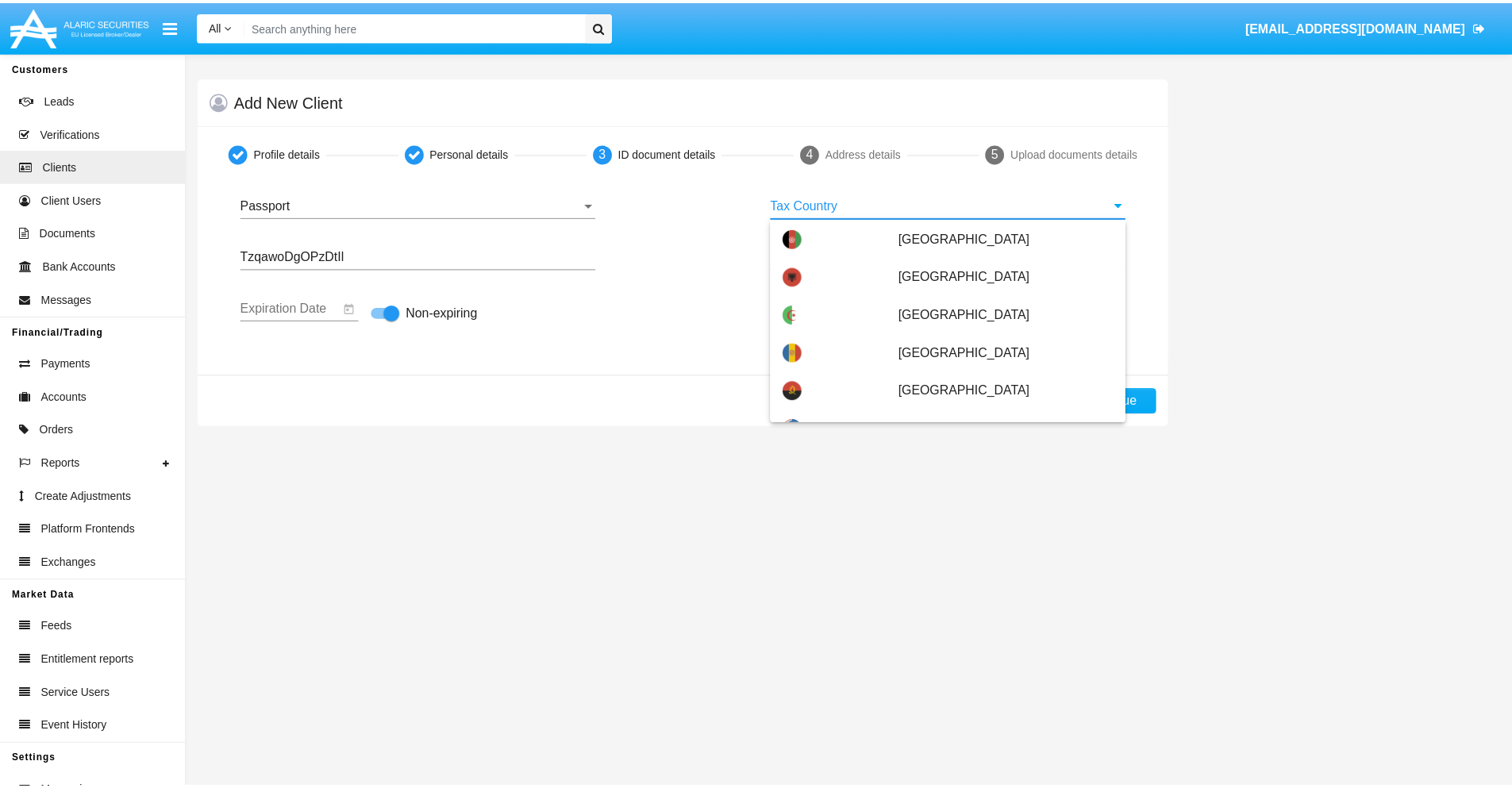
scroll to position [2884, 0]
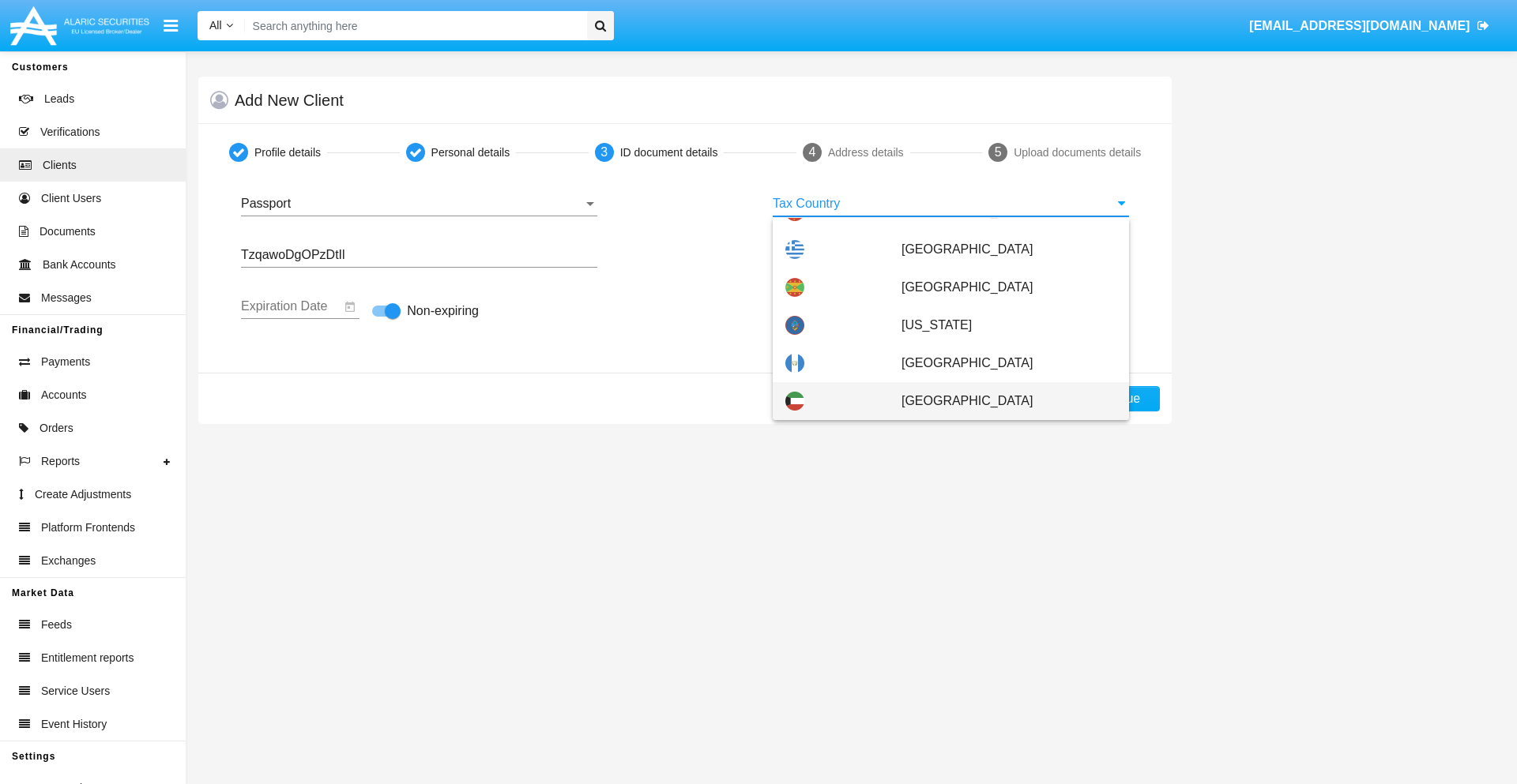
click at [1000, 401] on span "[GEOGRAPHIC_DATA]" at bounding box center [1009, 401] width 215 height 38
type input "[GEOGRAPHIC_DATA]"
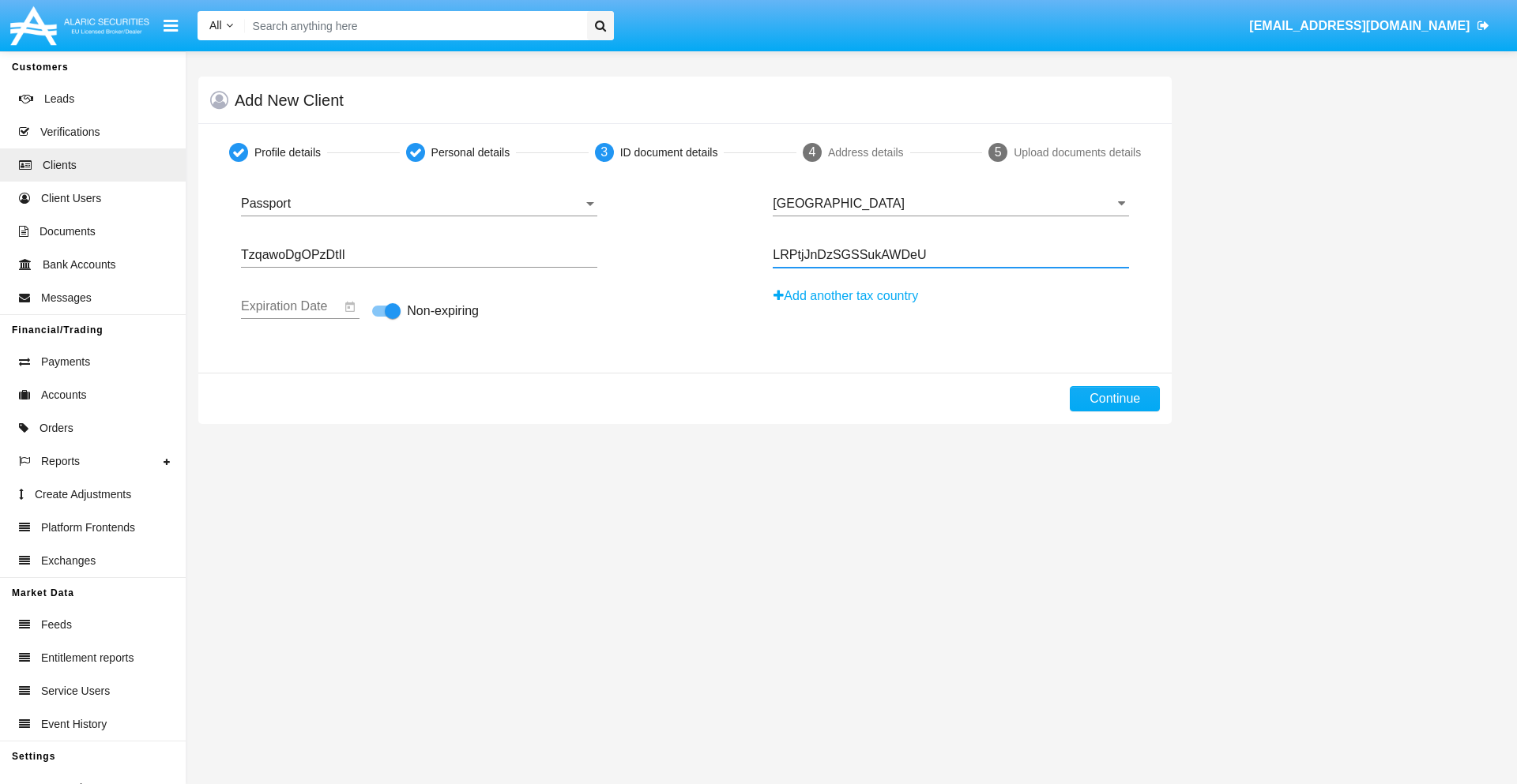
type input "LRPtjJnDzSGSSukAWDeU"
click at [1115, 399] on button "Continue" at bounding box center [1115, 399] width 90 height 25
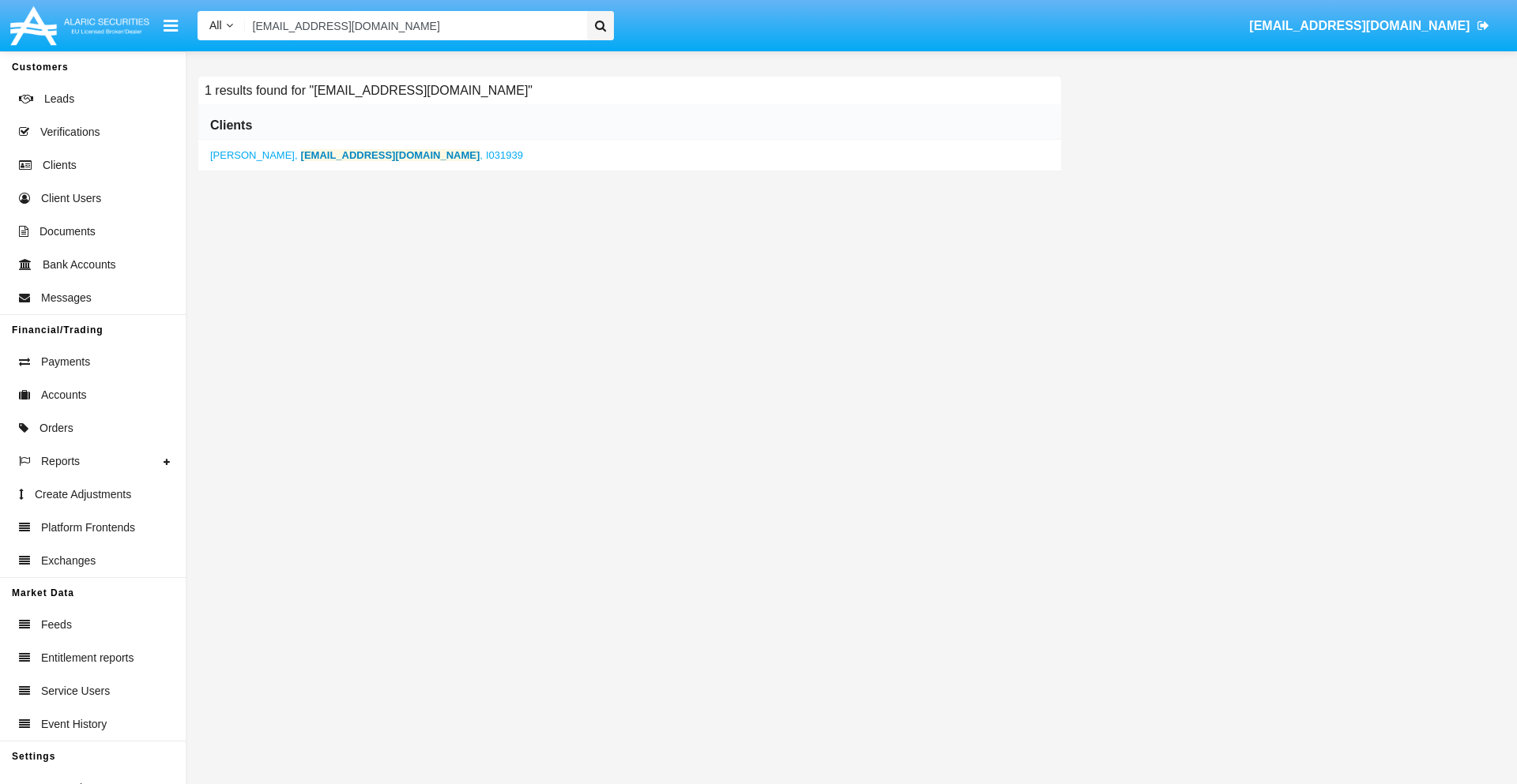
type input "4omu_ynmfm@0mch3n.net"
click at [333, 155] on b "4omu_ynmfm@0mch3n.net" at bounding box center [391, 155] width 179 height 11
